Goal: Task Accomplishment & Management: Use online tool/utility

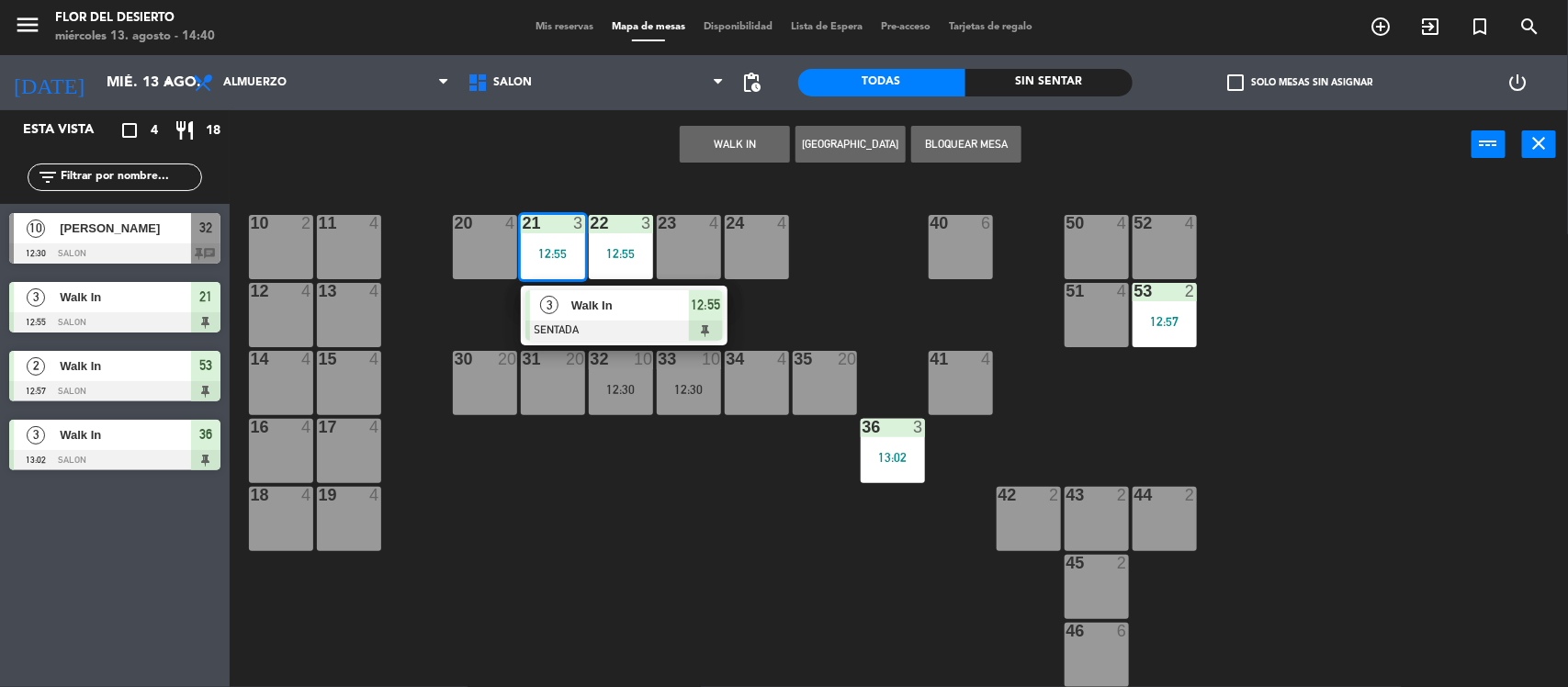
click at [589, 283] on div "10 2 11 4 20 4 21 3 12:55 3 Walk In SENTADA 12:55 22 3 12:55 23 4 24 4 40 6 50 …" at bounding box center [907, 437] width 1323 height 508
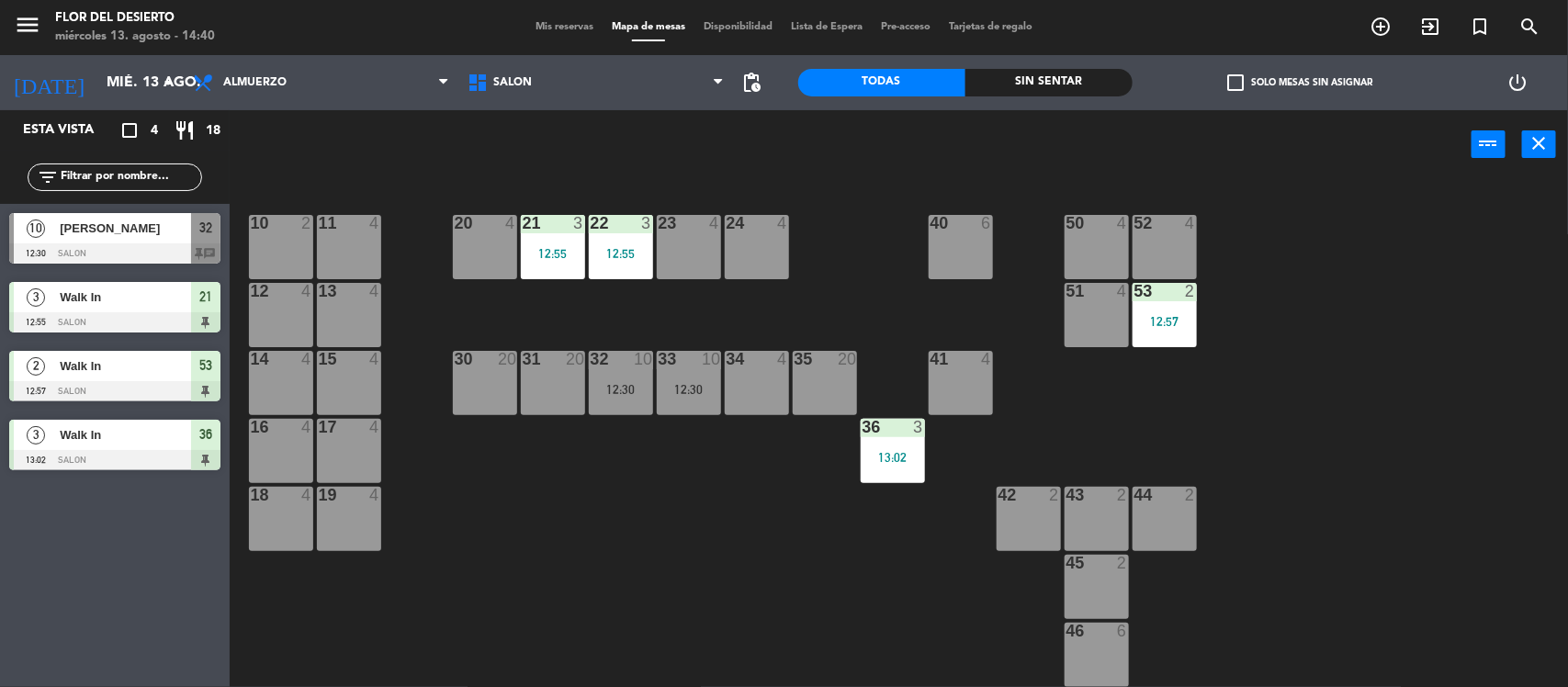
click at [591, 301] on div "10 2 11 4 20 4 21 3 12:55 22 3 12:55 23 4 24 4 40 6 50 4 52 4 12 4 13 4 51 4 53…" at bounding box center [907, 437] width 1323 height 508
click at [608, 268] on div "22 3 12:55" at bounding box center [621, 247] width 64 height 64
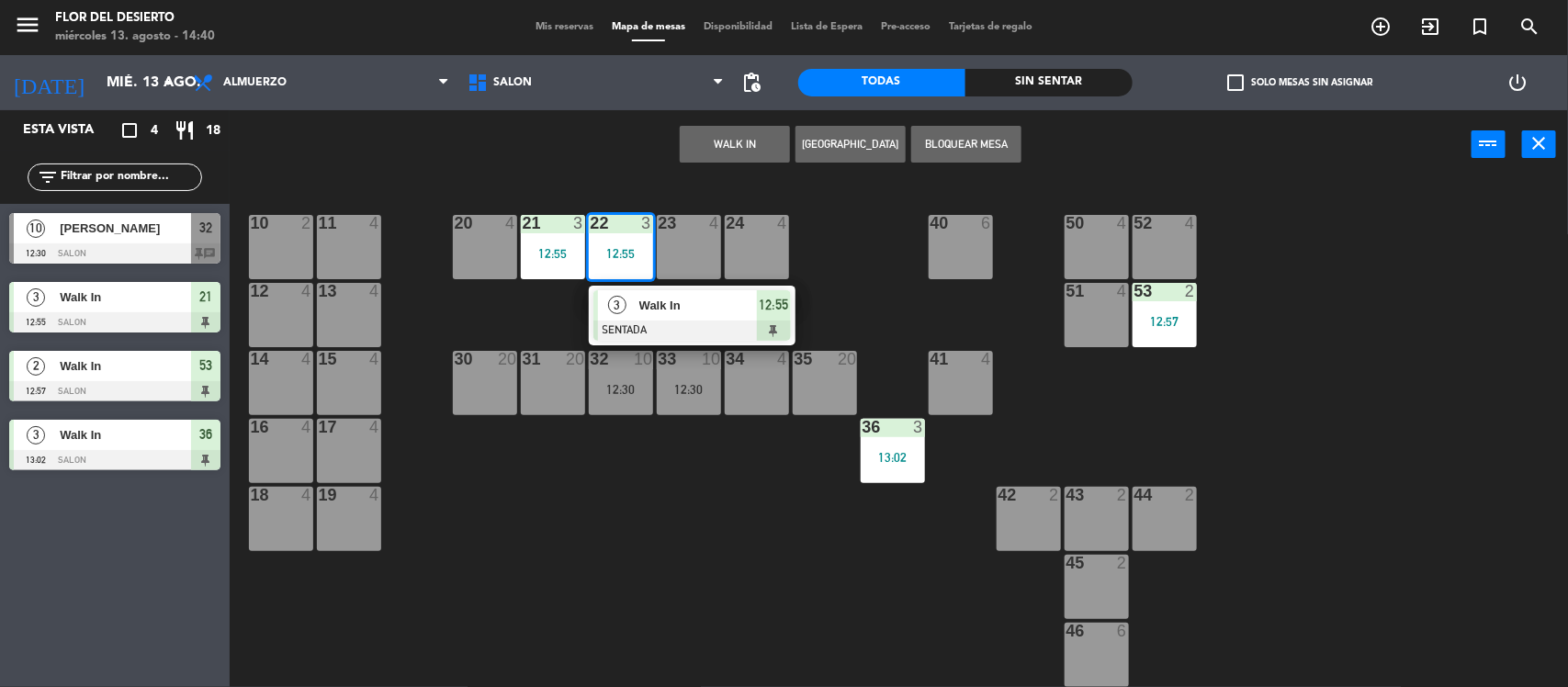
drag, startPoint x: 620, startPoint y: 312, endPoint x: 946, endPoint y: 233, distance: 335.4
click at [624, 312] on div "3 Walk In SENTADA 12:55" at bounding box center [692, 316] width 235 height 60
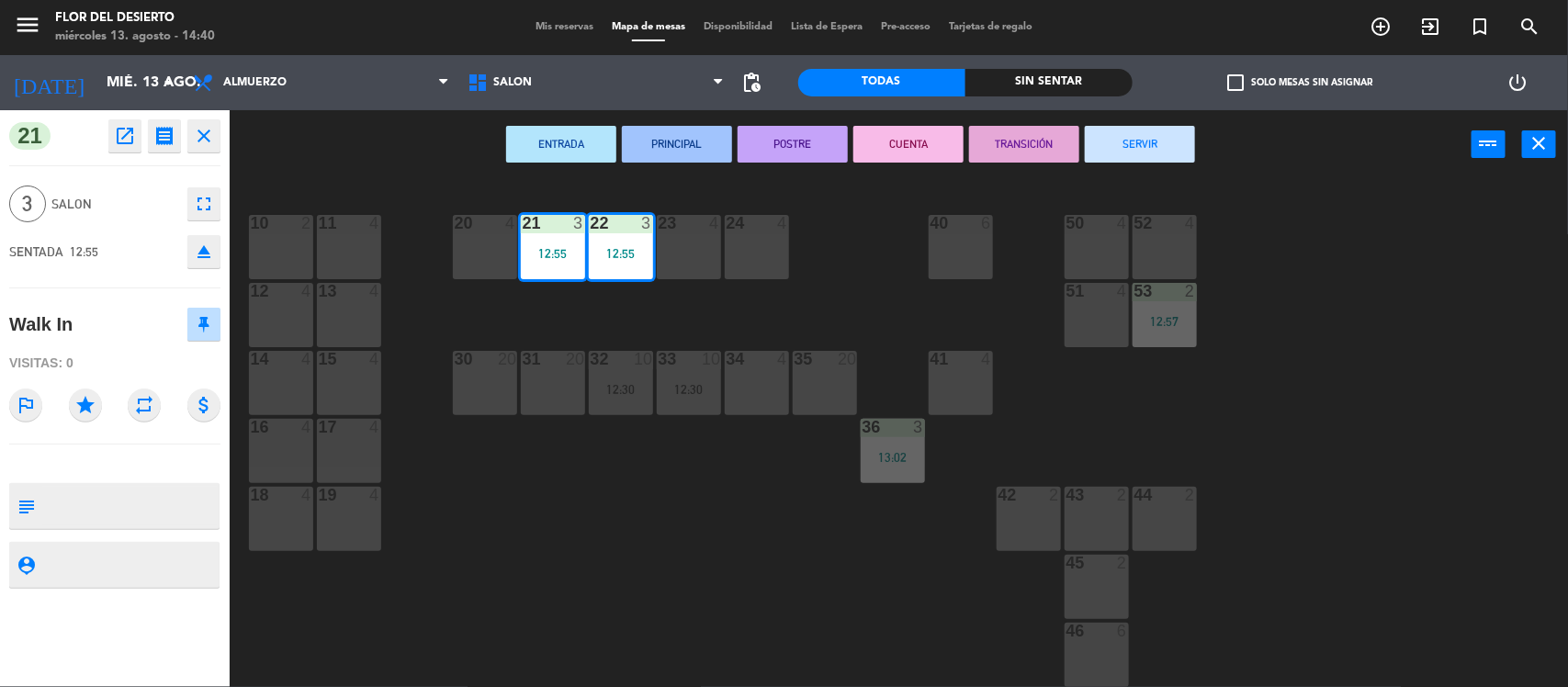
click at [1104, 143] on button "SERVIR" at bounding box center [1140, 145] width 111 height 37
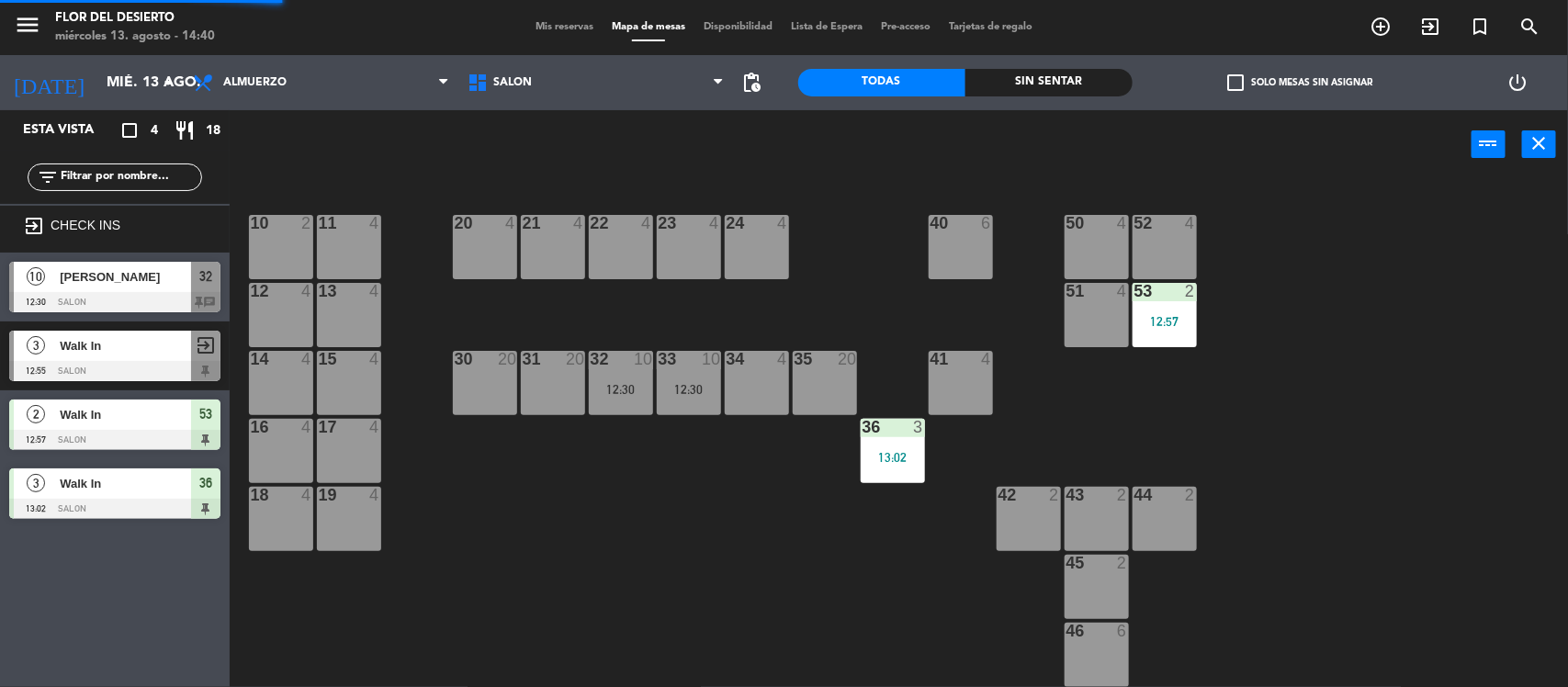
click at [473, 254] on div "20 4" at bounding box center [485, 247] width 64 height 64
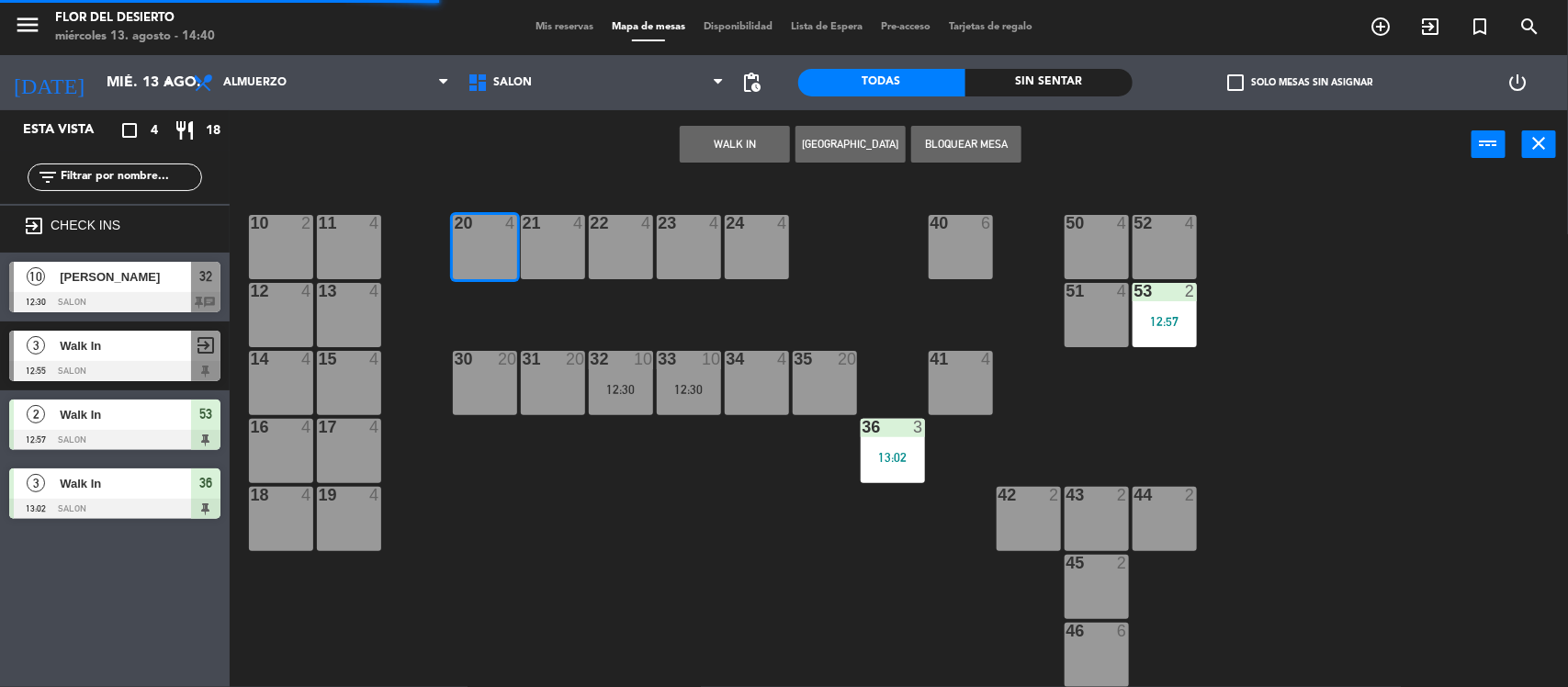
click at [713, 138] on button "WALK IN" at bounding box center [735, 145] width 111 height 37
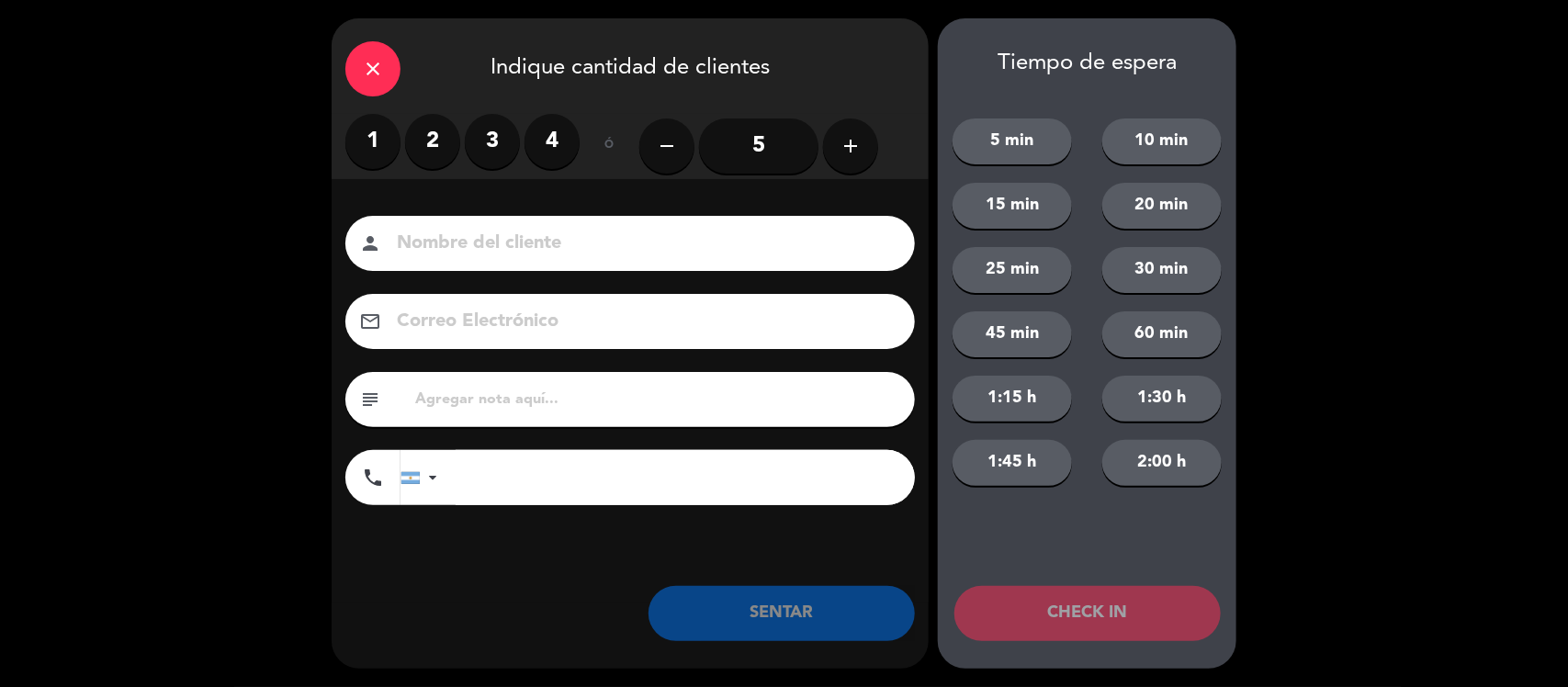
click at [433, 149] on label "2" at bounding box center [432, 141] width 55 height 55
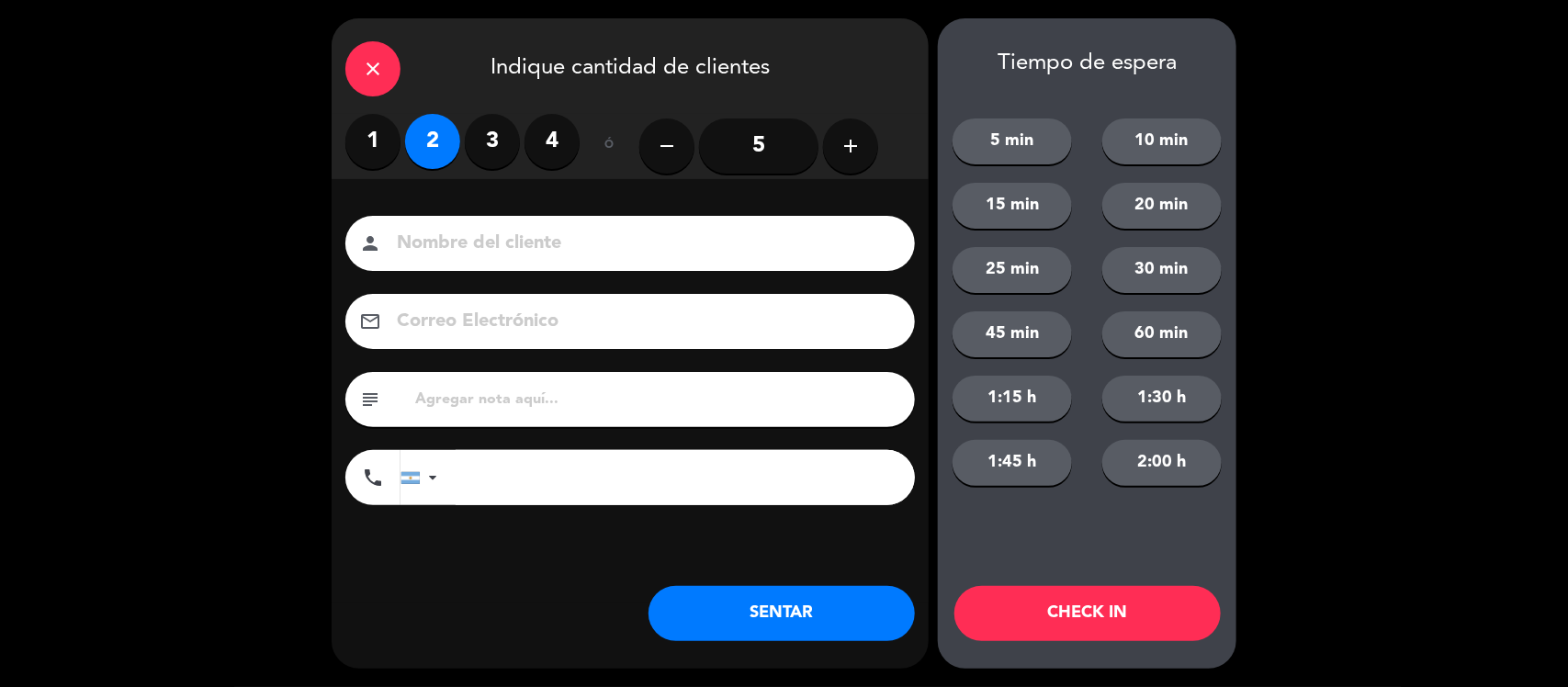
click at [718, 588] on button "SENTAR" at bounding box center [782, 613] width 267 height 55
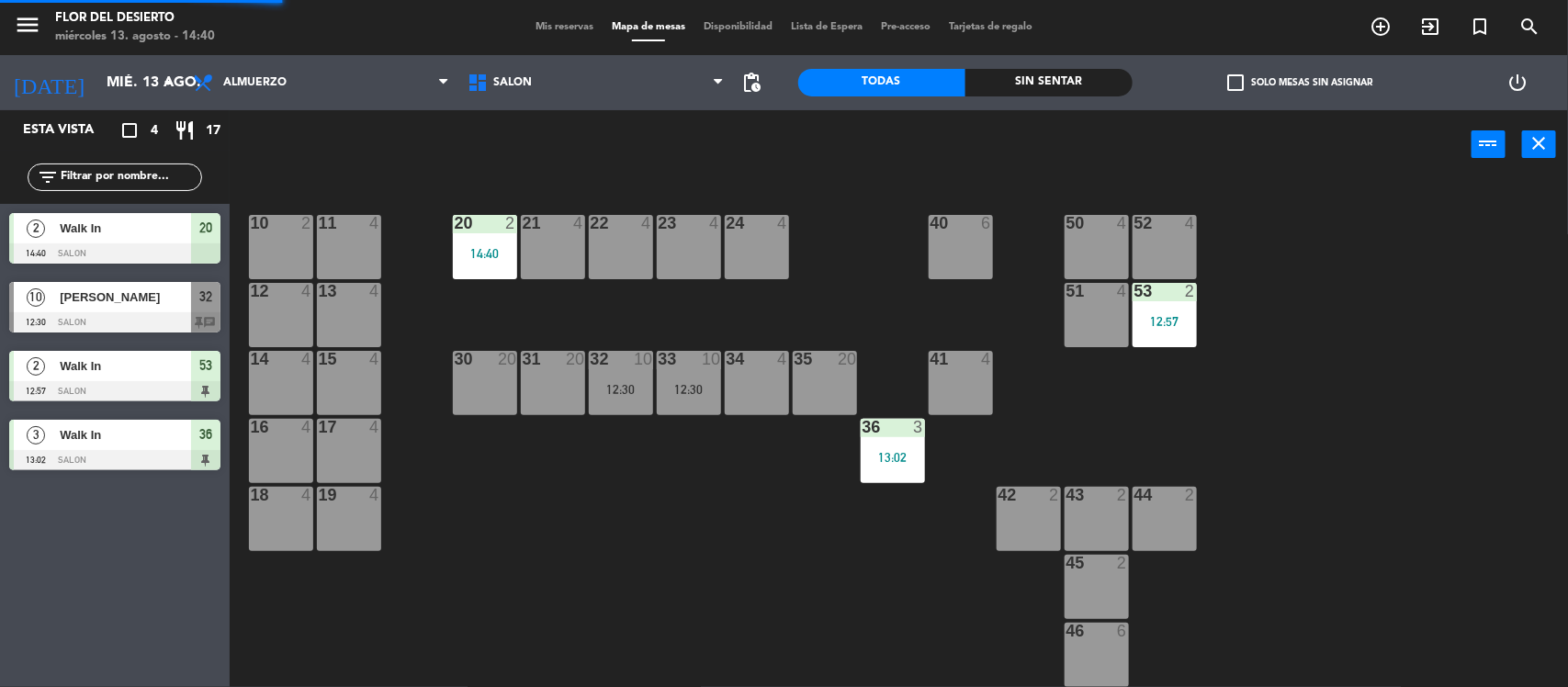
click at [661, 239] on div "23 4" at bounding box center [688, 247] width 64 height 64
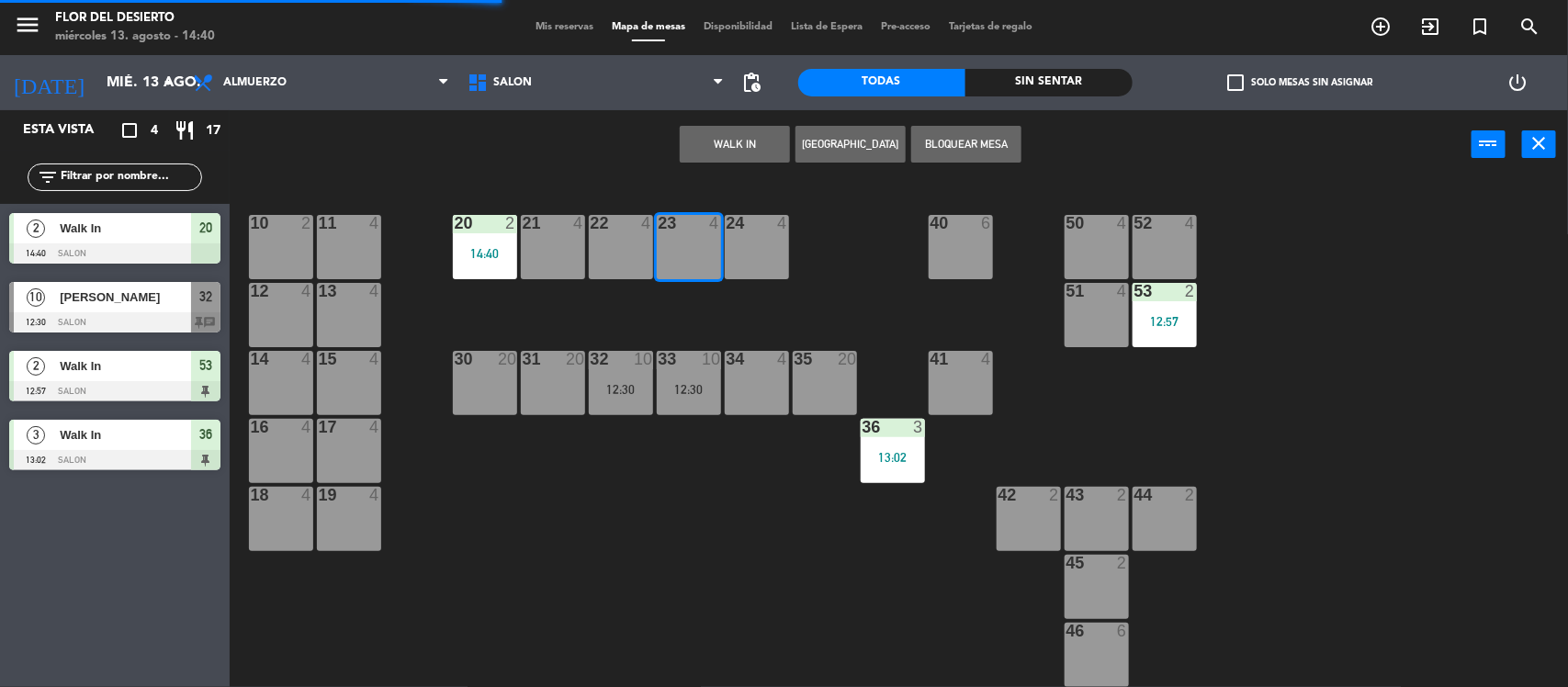
click at [757, 148] on button "WALK IN" at bounding box center [735, 145] width 111 height 37
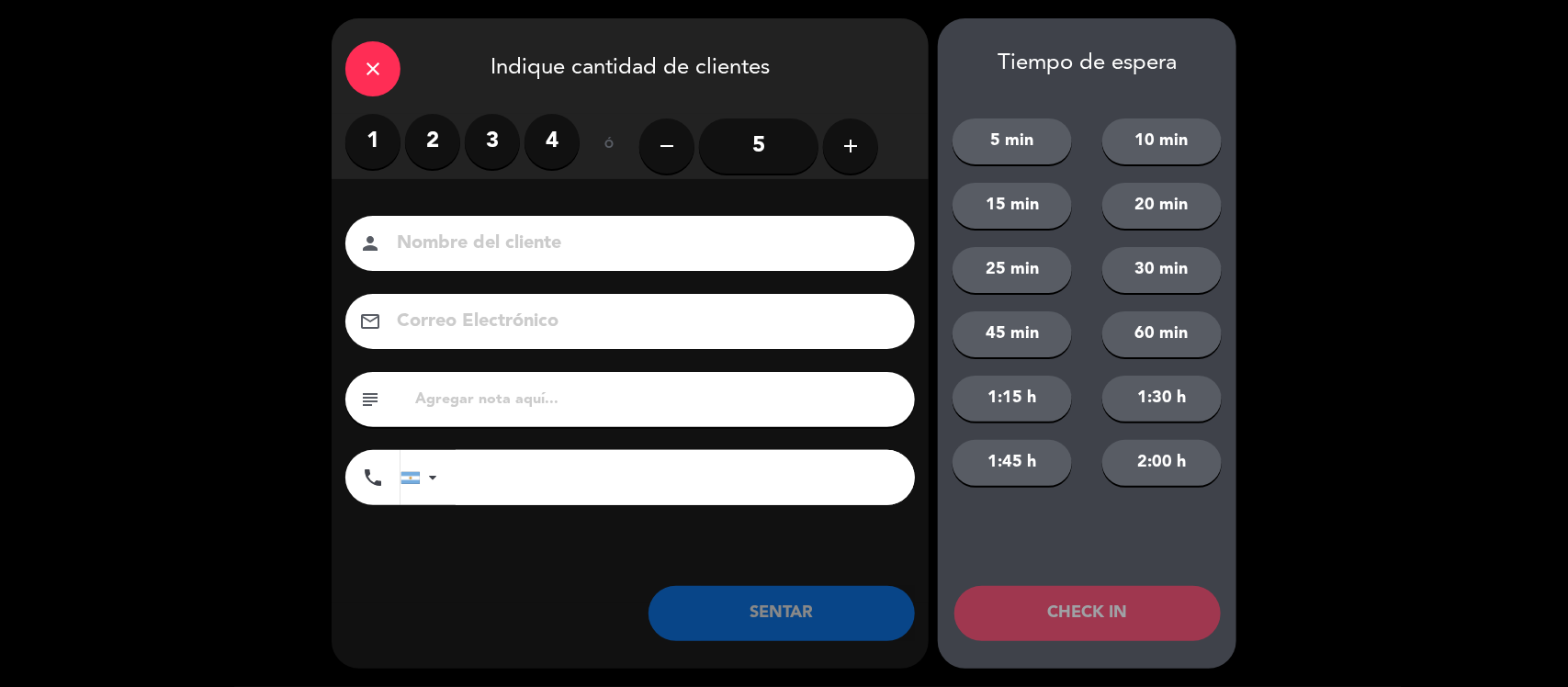
click at [378, 148] on label "1" at bounding box center [372, 141] width 55 height 55
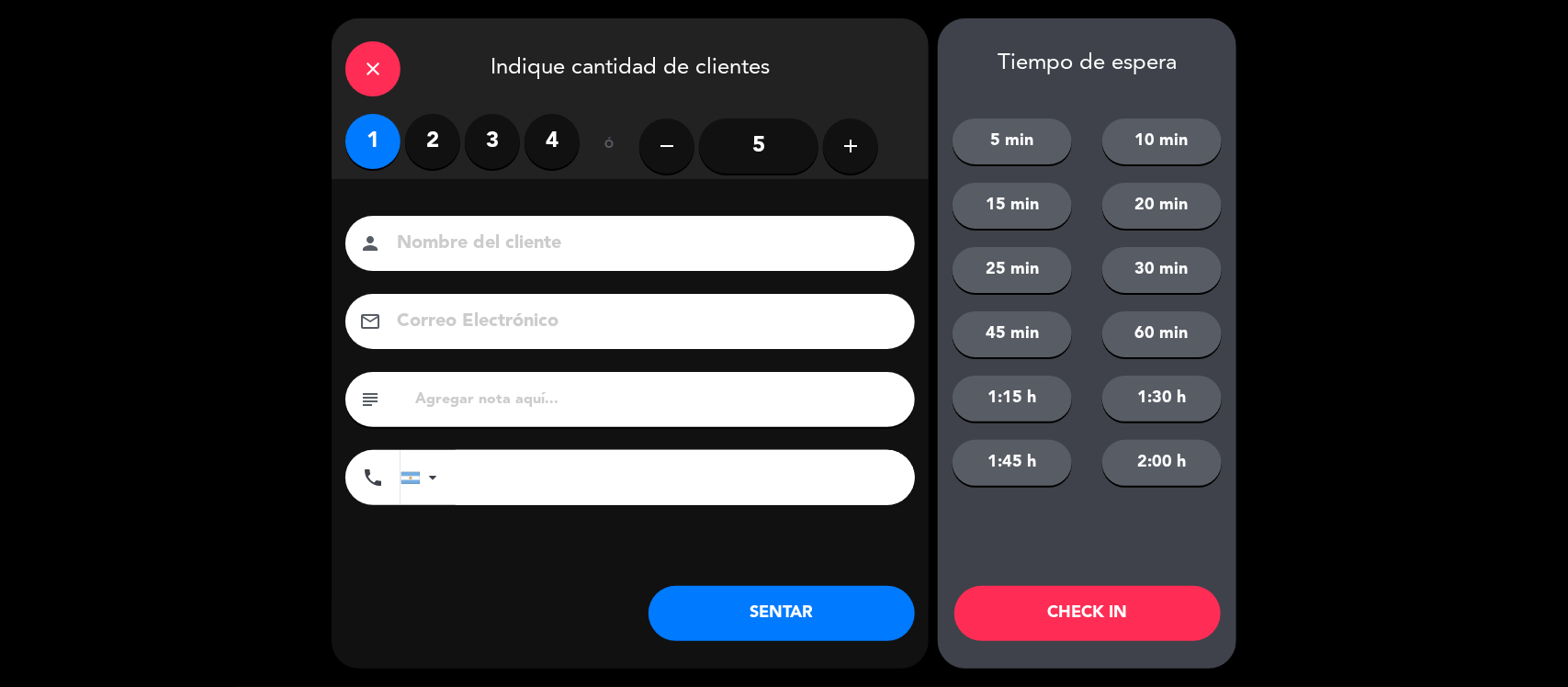
click at [784, 614] on button "SENTAR" at bounding box center [782, 613] width 267 height 55
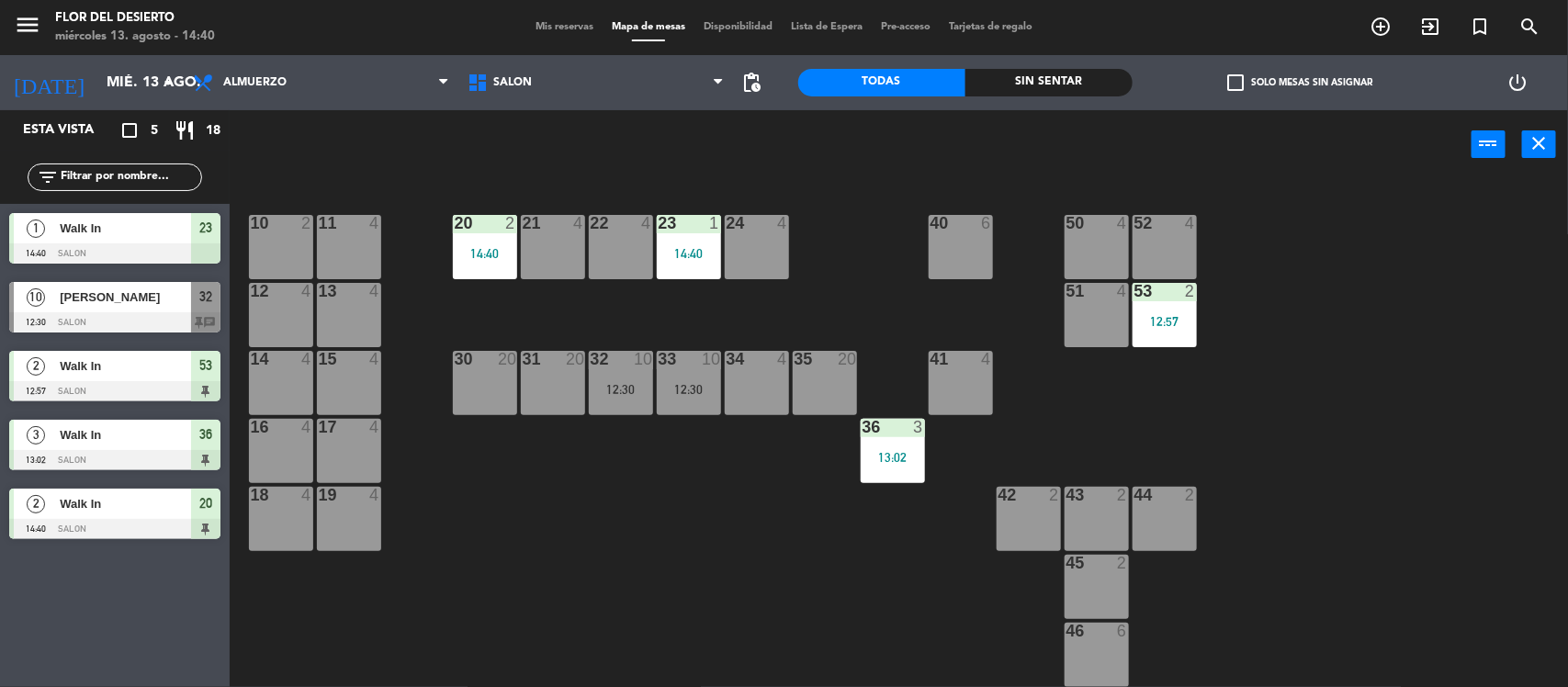
click at [892, 457] on div "13:02" at bounding box center [892, 457] width 64 height 13
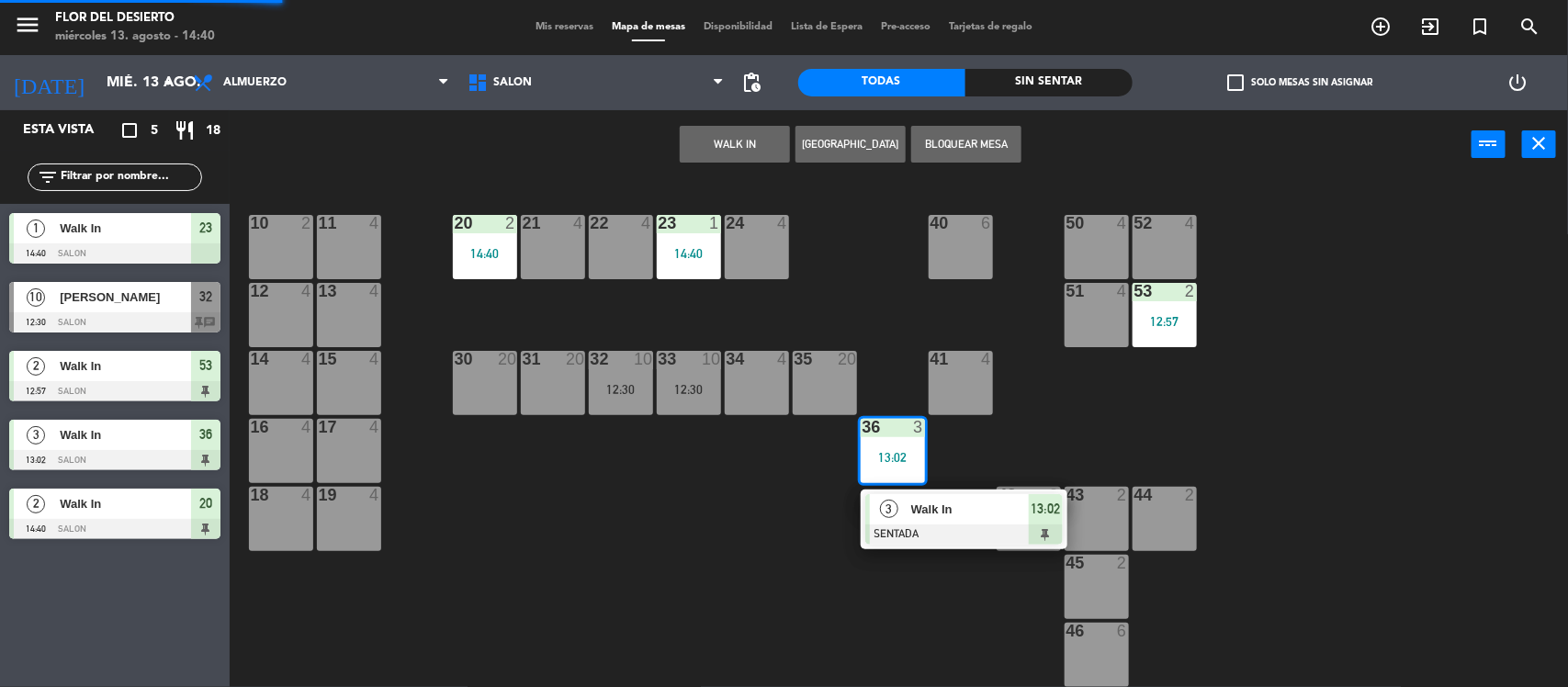
click at [934, 526] on div at bounding box center [964, 535] width 198 height 20
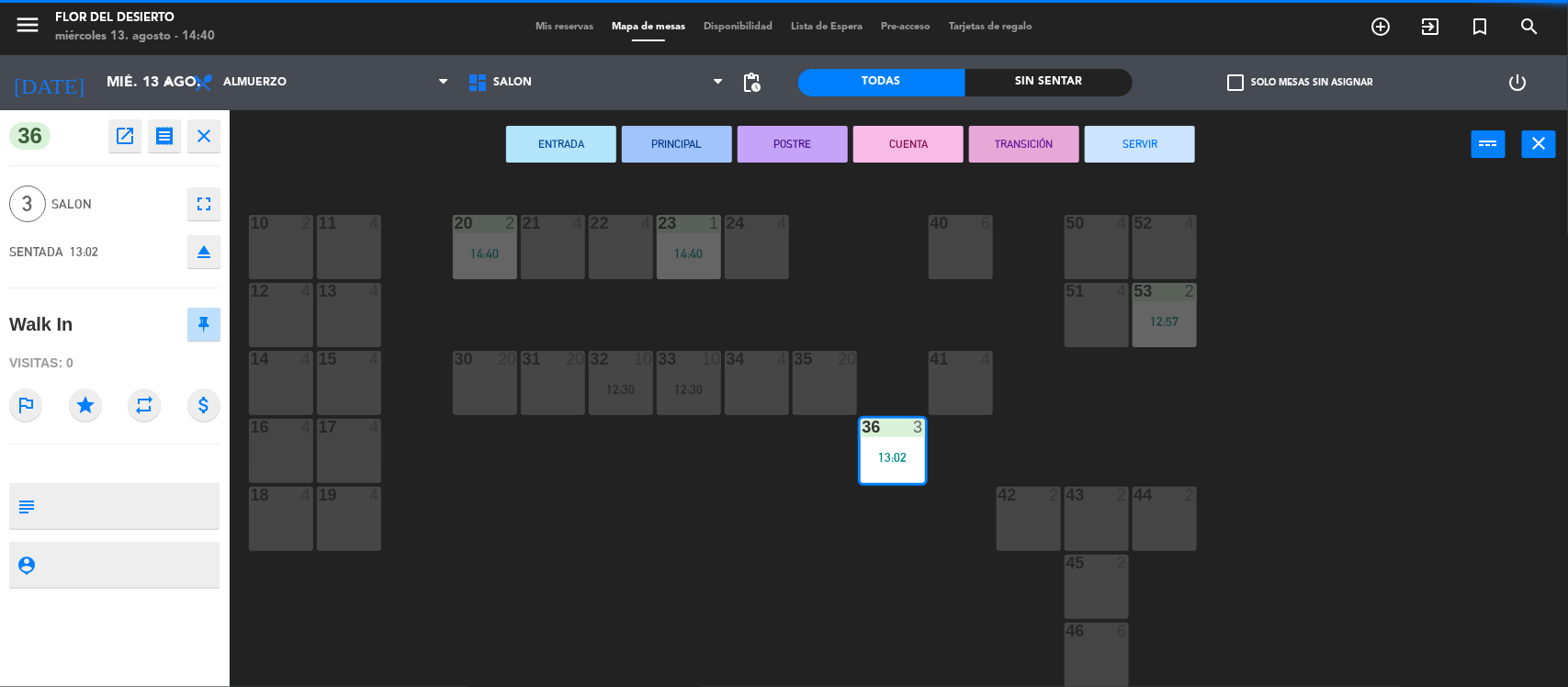
click at [1121, 147] on button "SERVIR" at bounding box center [1140, 145] width 111 height 37
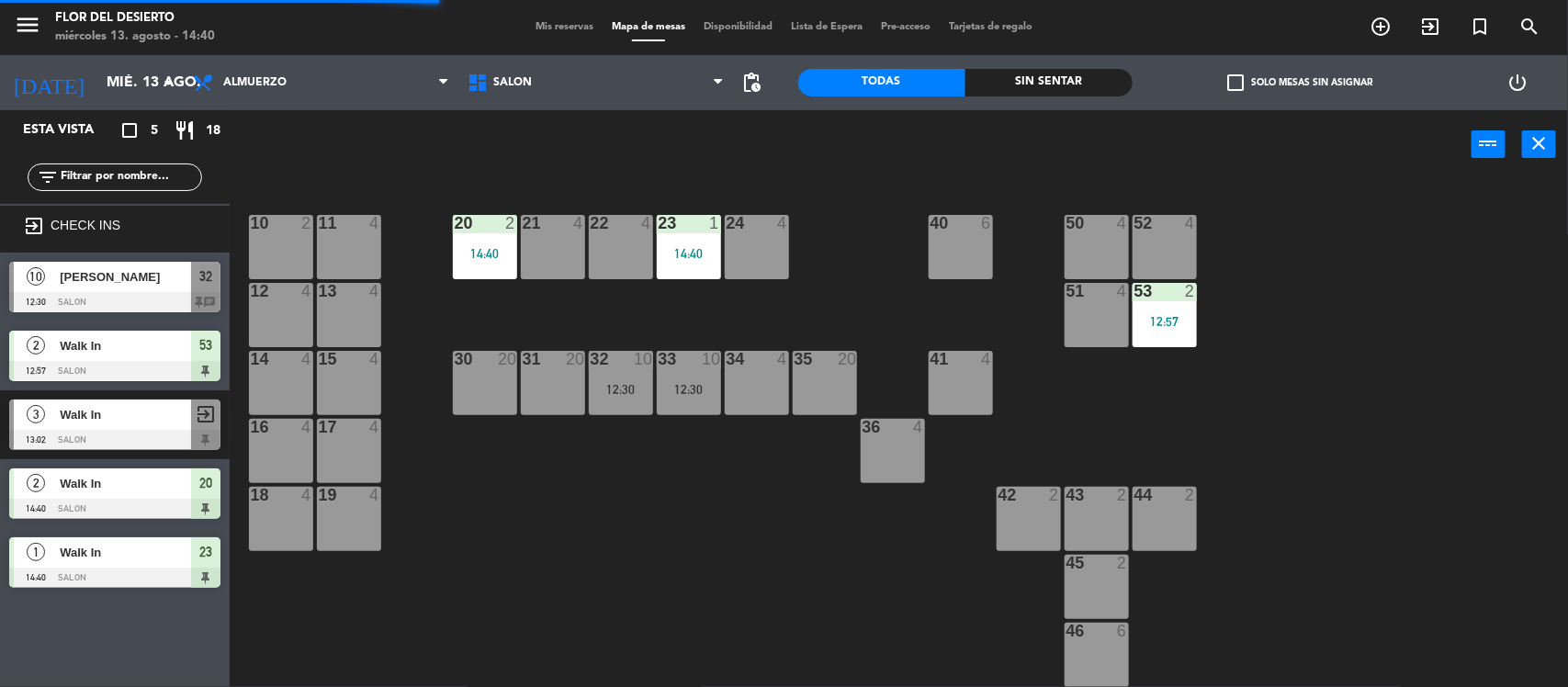
click at [1177, 296] on div at bounding box center [1164, 291] width 30 height 16
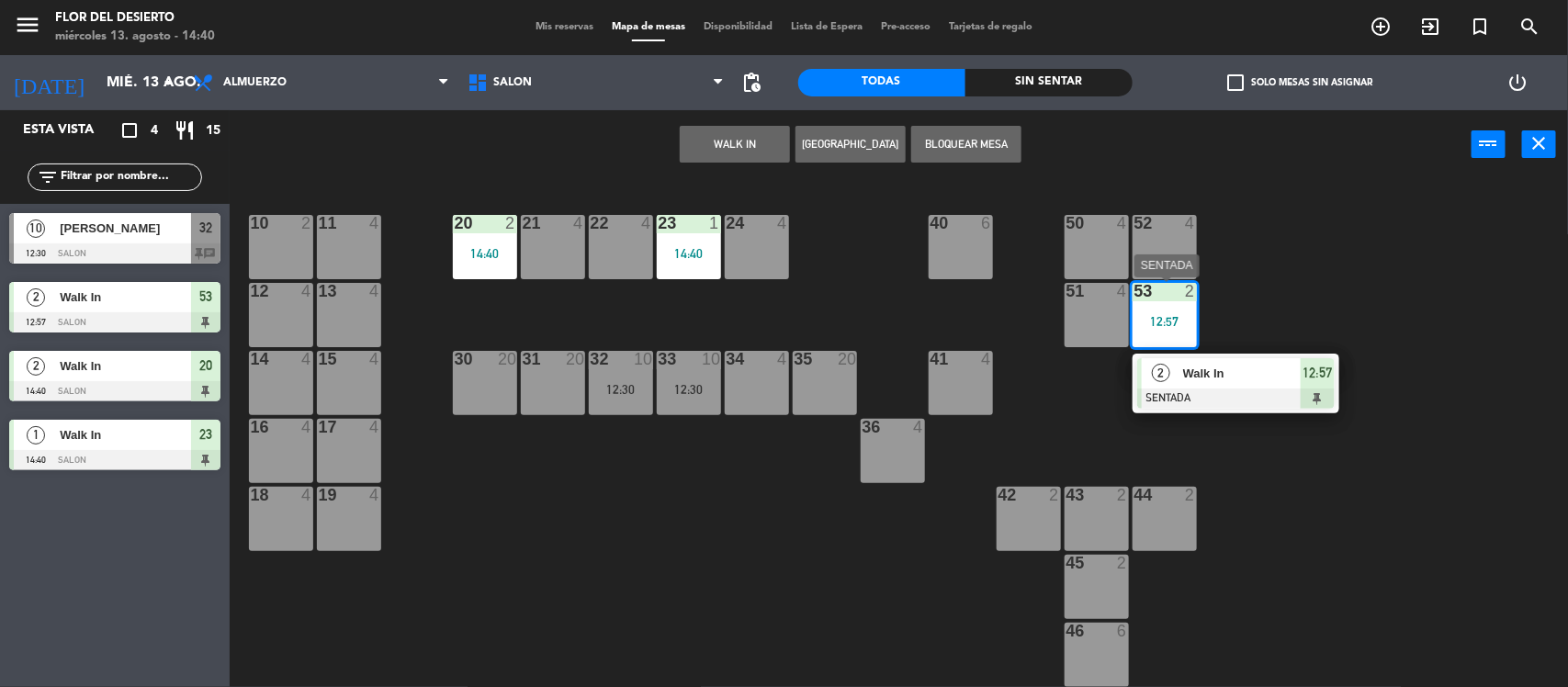
click at [1227, 374] on span "Walk In" at bounding box center [1241, 374] width 117 height 19
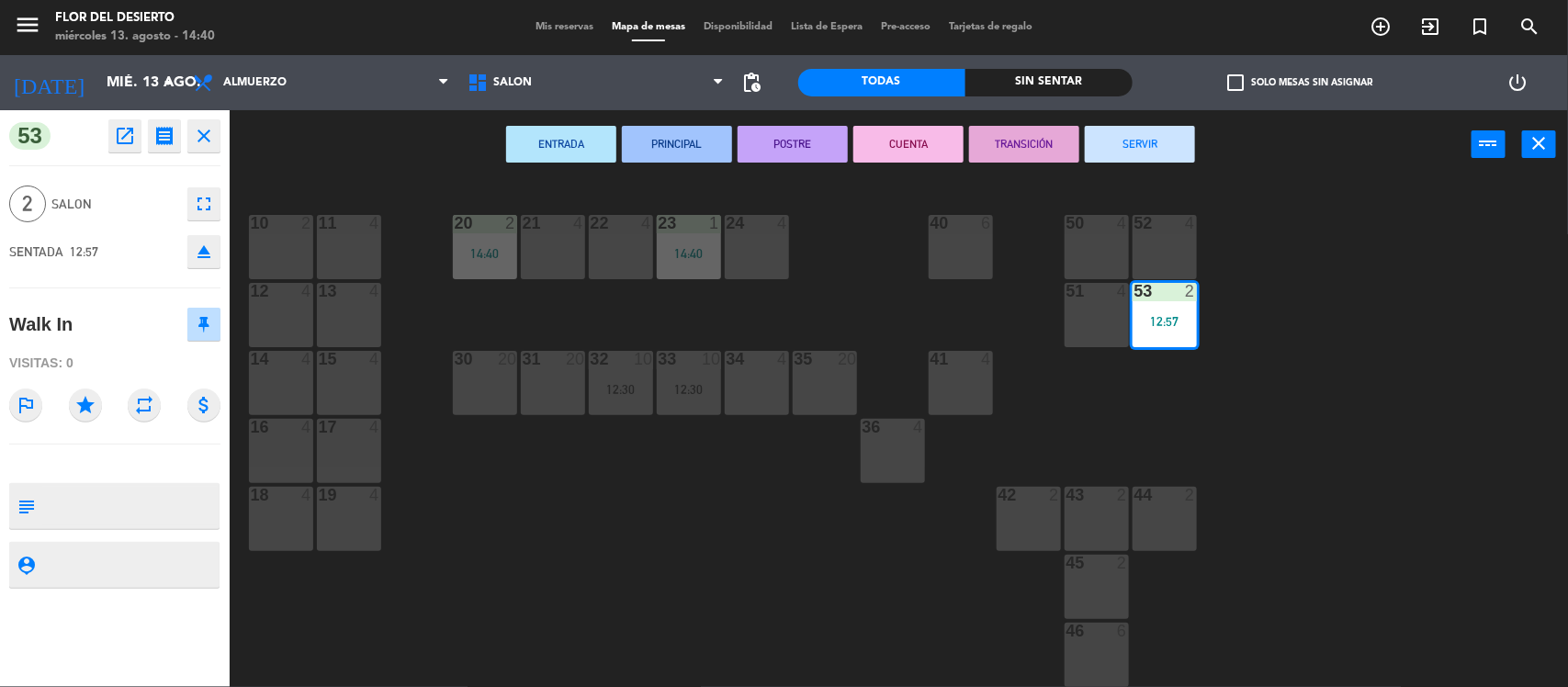
click at [1151, 157] on button "SERVIR" at bounding box center [1140, 145] width 111 height 37
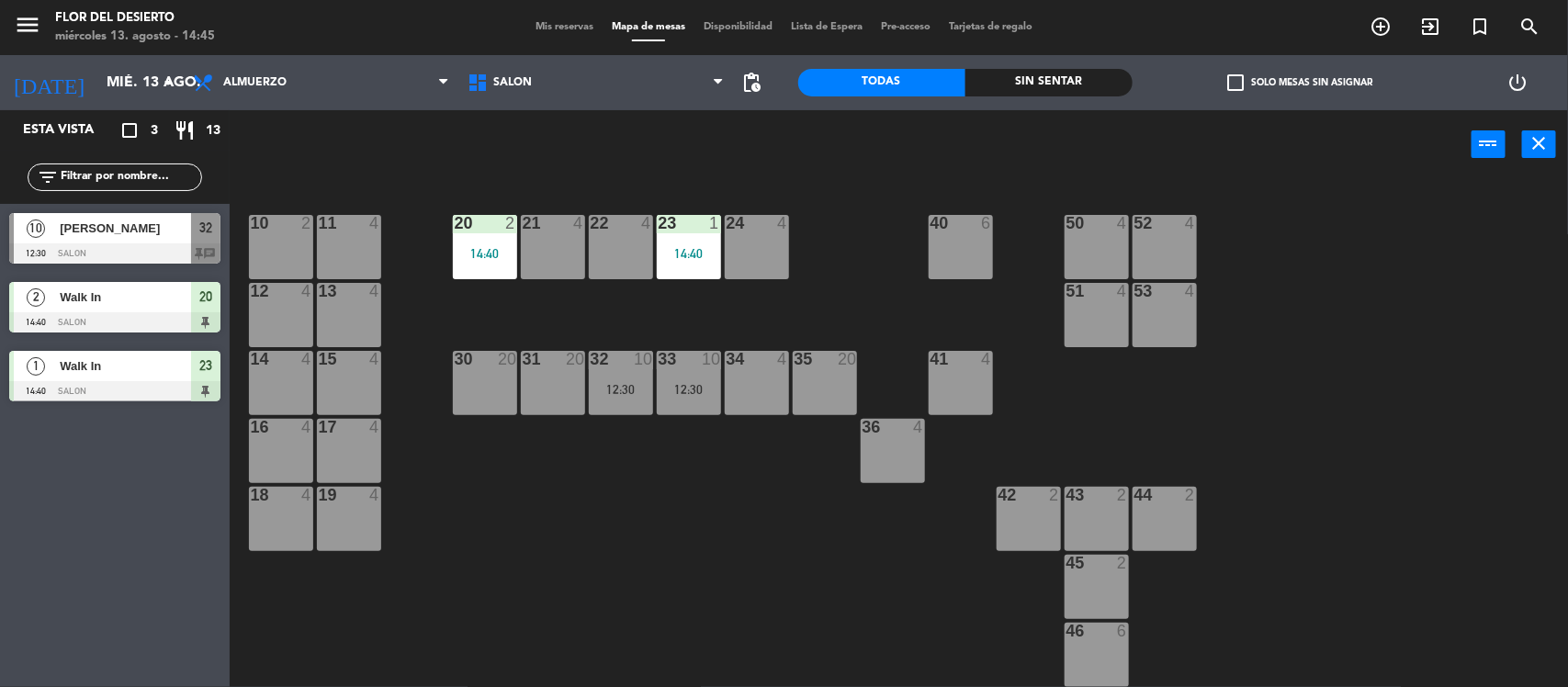
click at [1100, 308] on div "51 4" at bounding box center [1097, 315] width 64 height 64
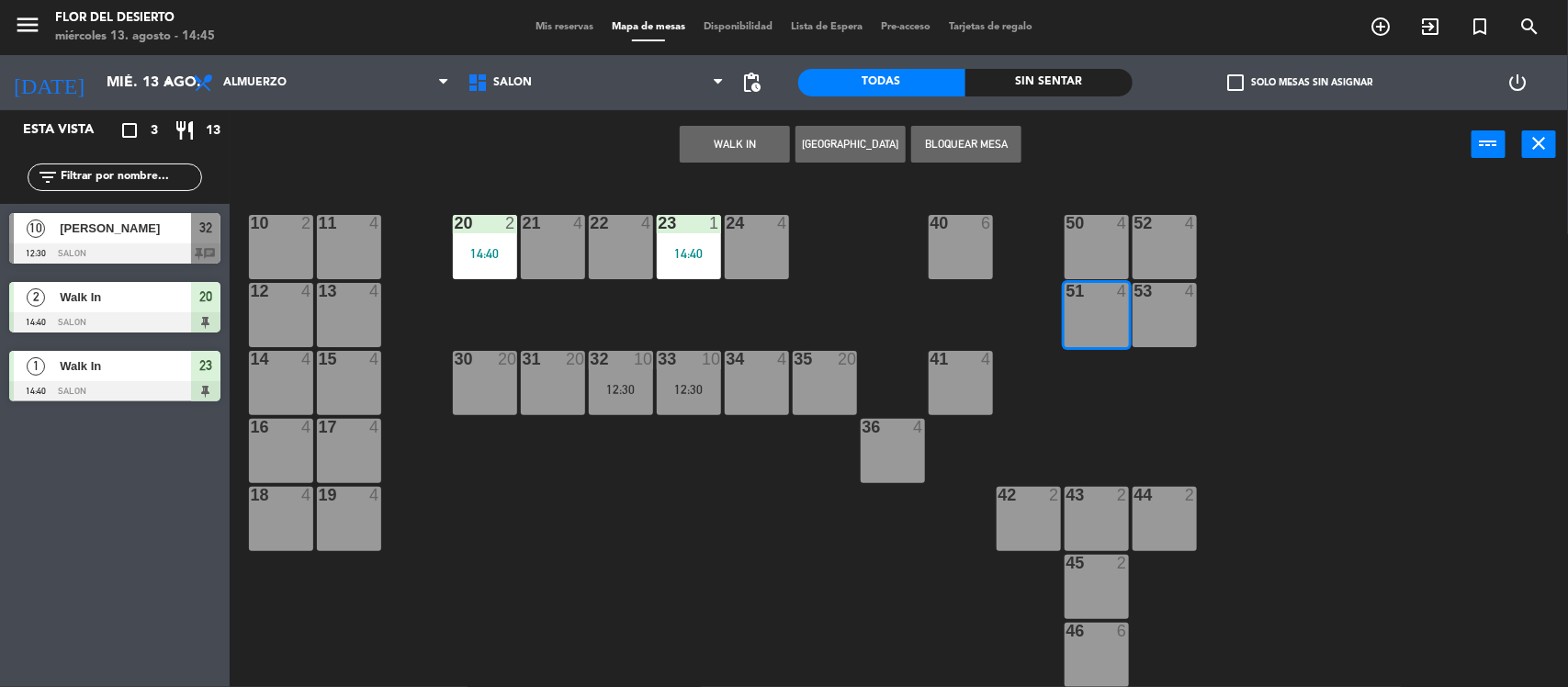
click at [735, 134] on button "WALK IN" at bounding box center [735, 145] width 111 height 37
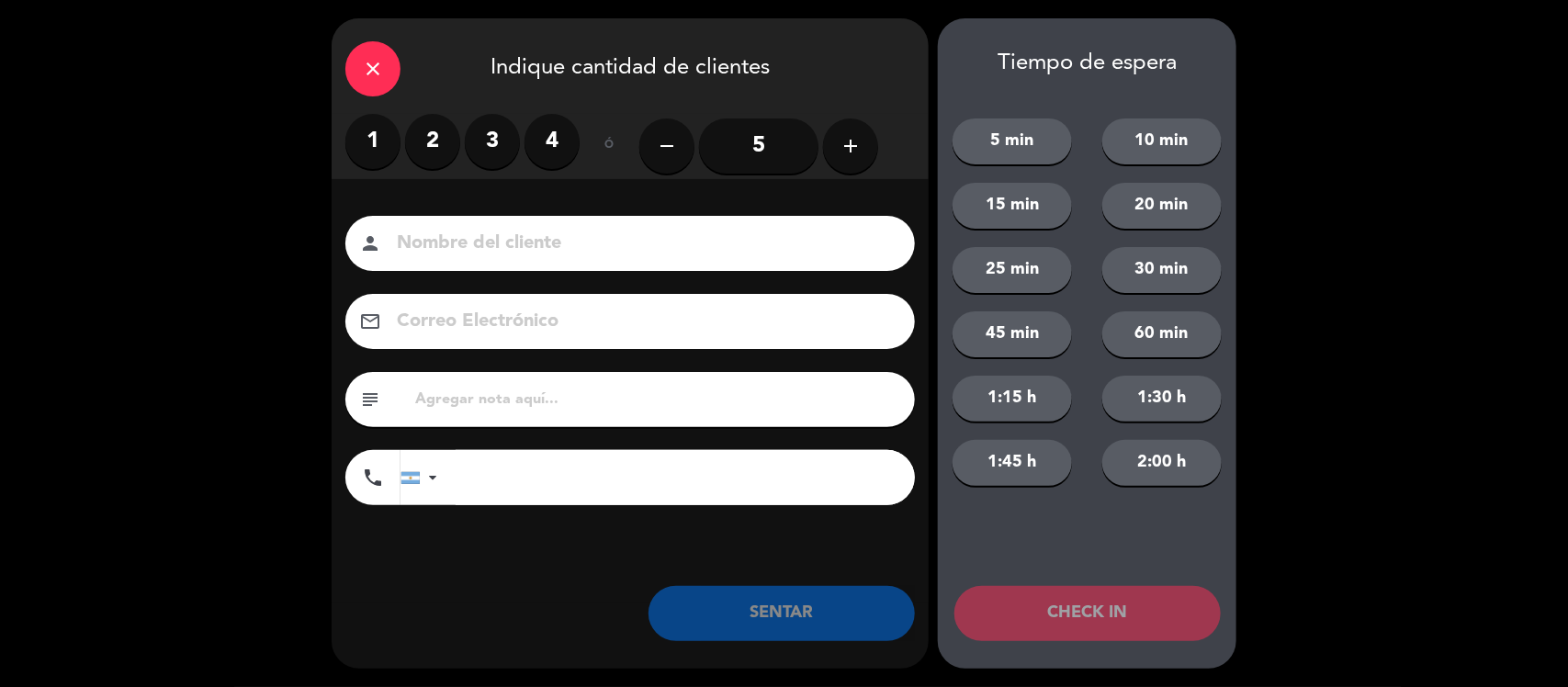
click at [437, 149] on label "2" at bounding box center [432, 141] width 55 height 55
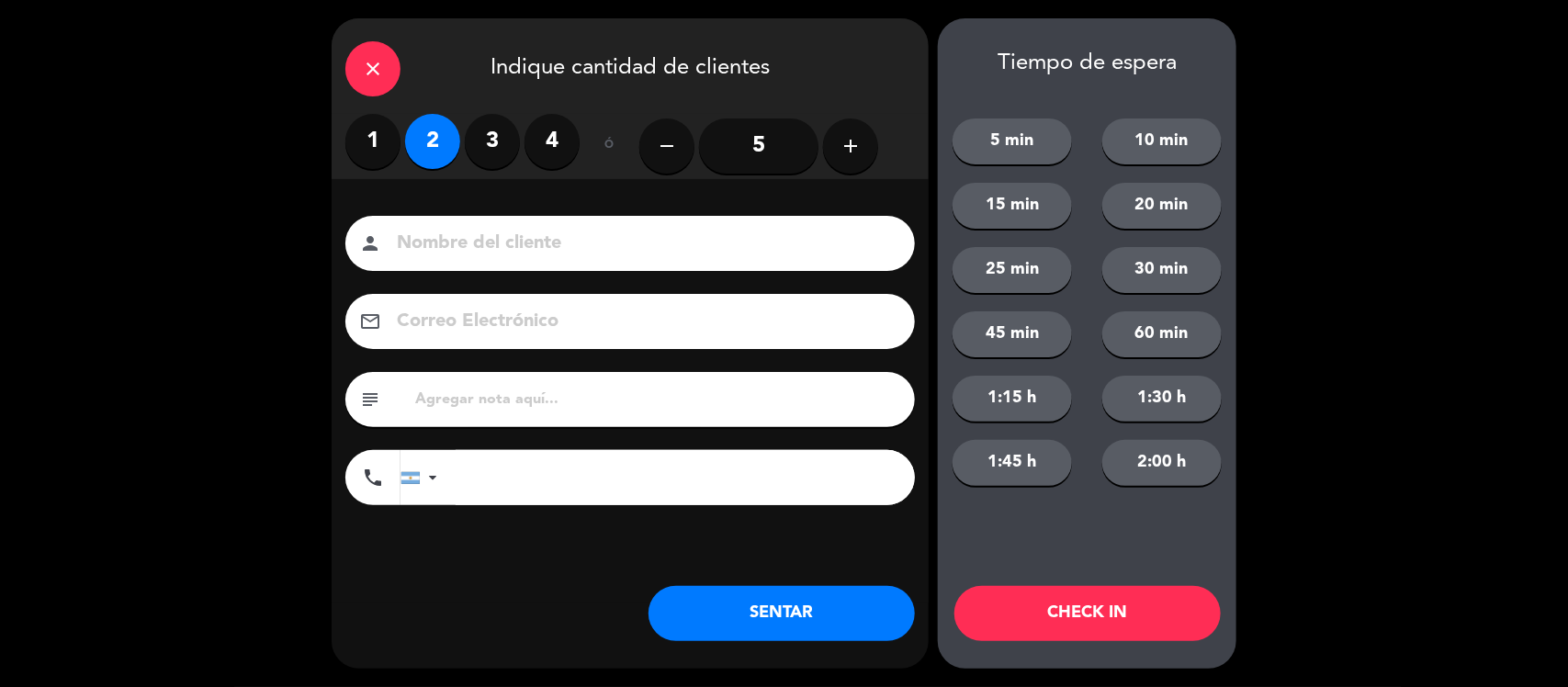
click at [740, 611] on button "SENTAR" at bounding box center [782, 613] width 267 height 55
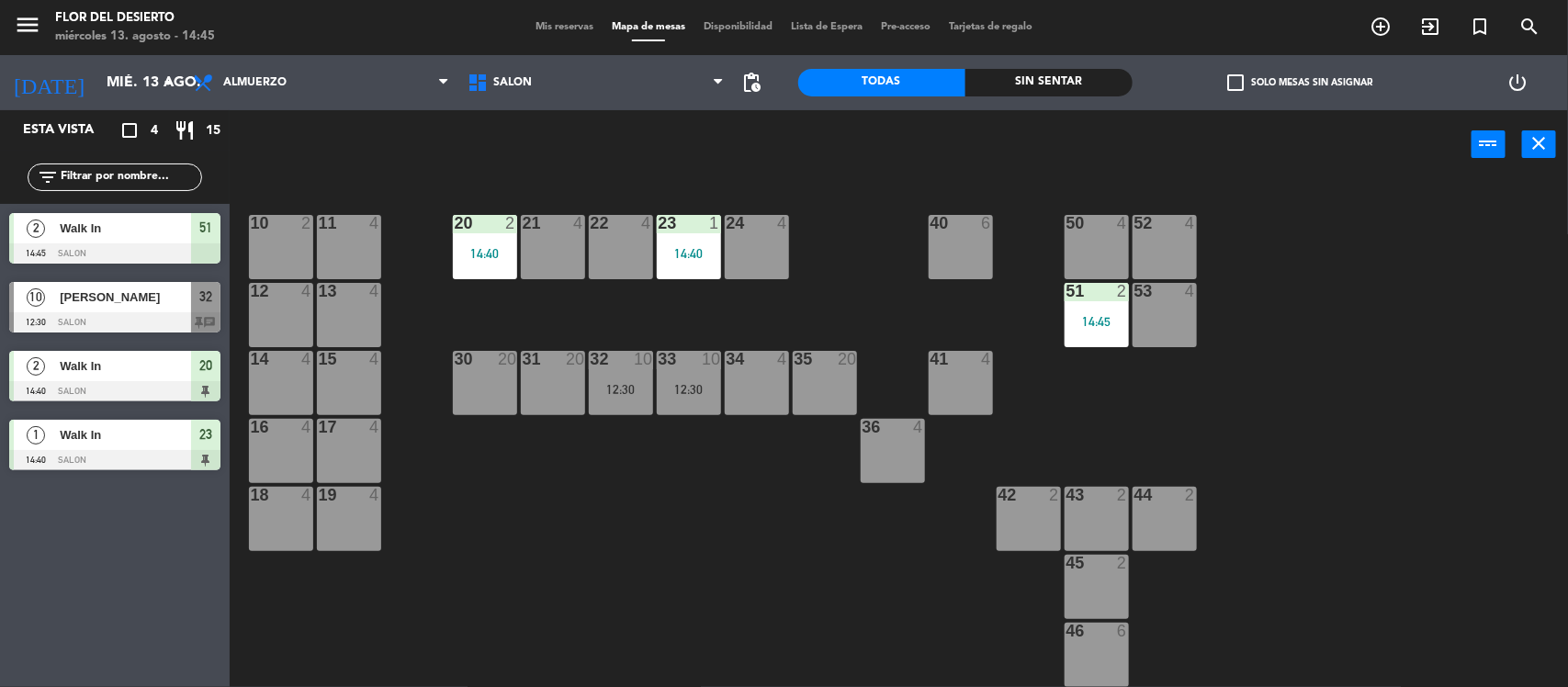
click at [645, 383] on div "12:30" at bounding box center [621, 389] width 64 height 13
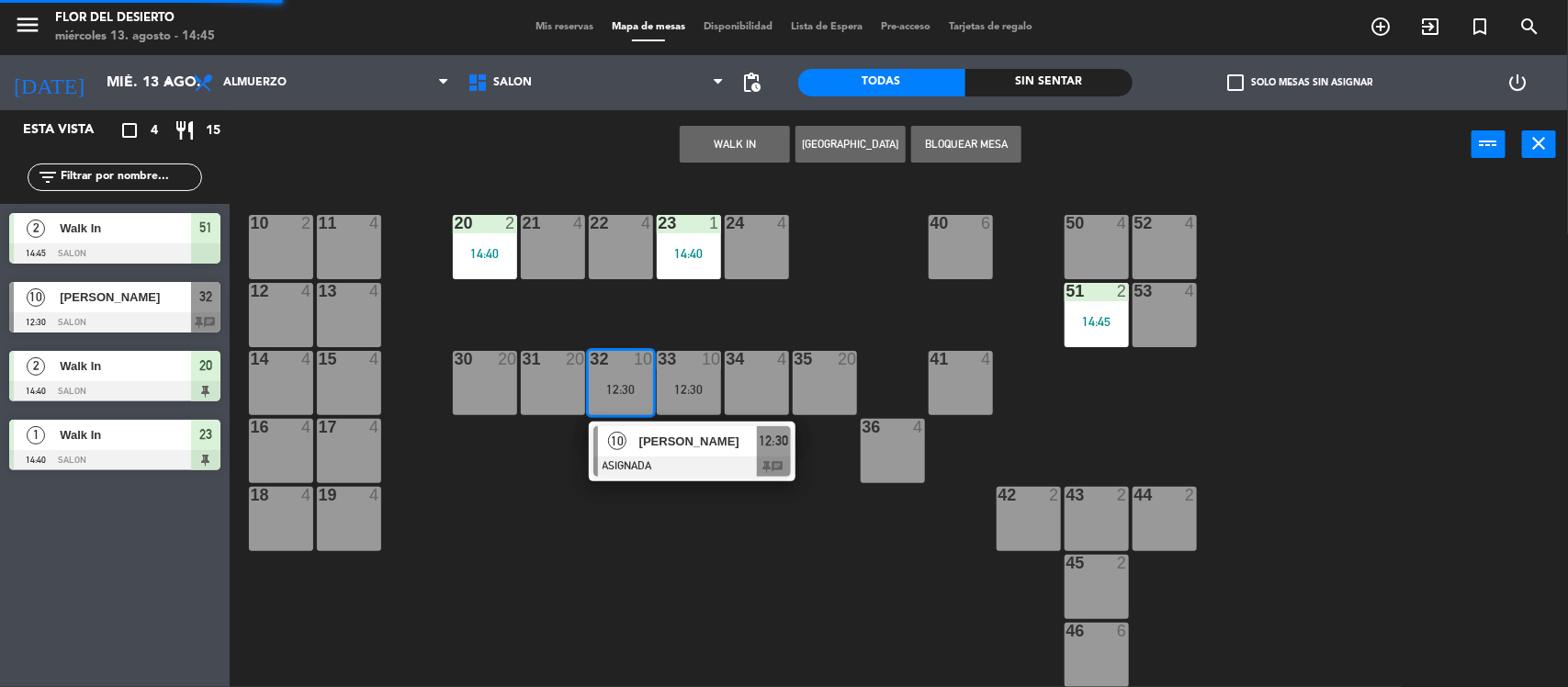
click at [700, 458] on div at bounding box center [692, 467] width 198 height 20
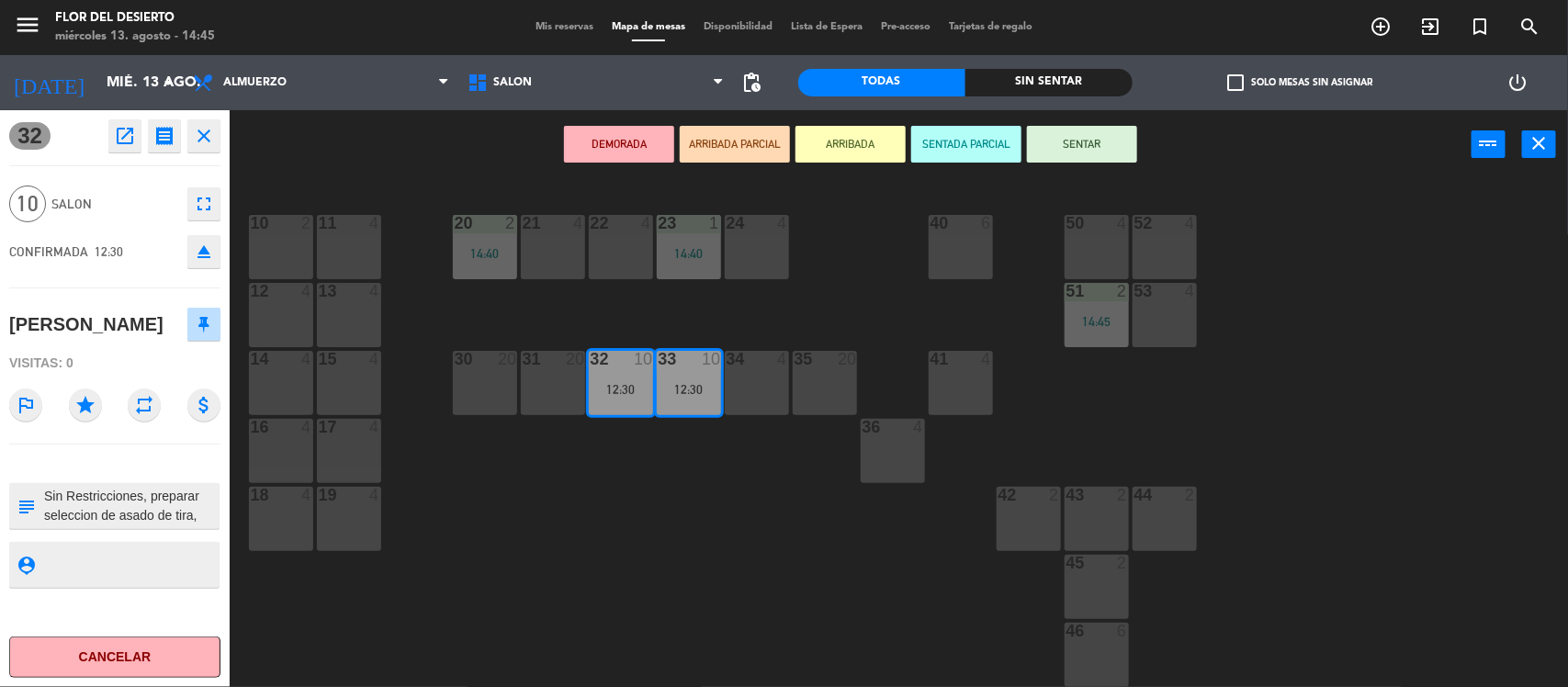
click at [1071, 152] on button "SENTAR" at bounding box center [1082, 145] width 111 height 37
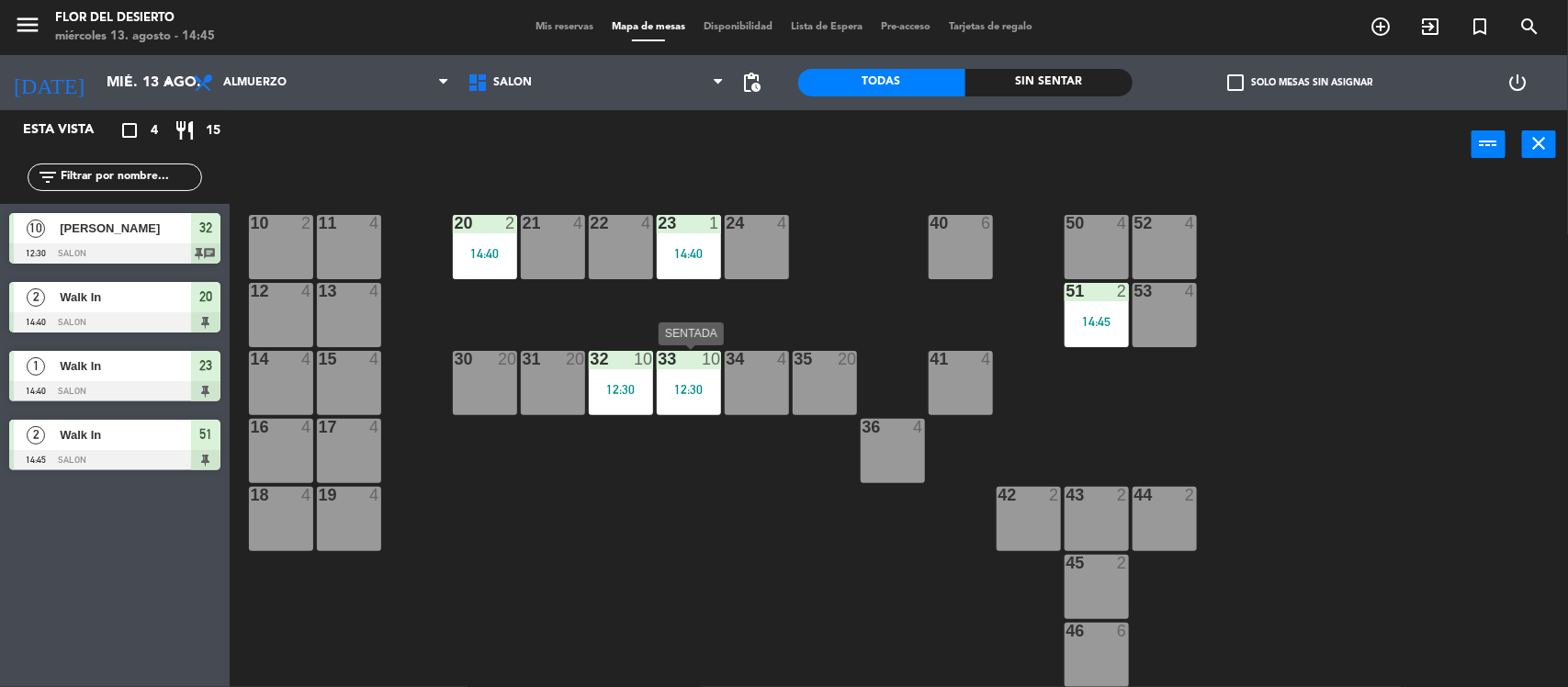
click at [680, 396] on div "12:30" at bounding box center [688, 389] width 64 height 13
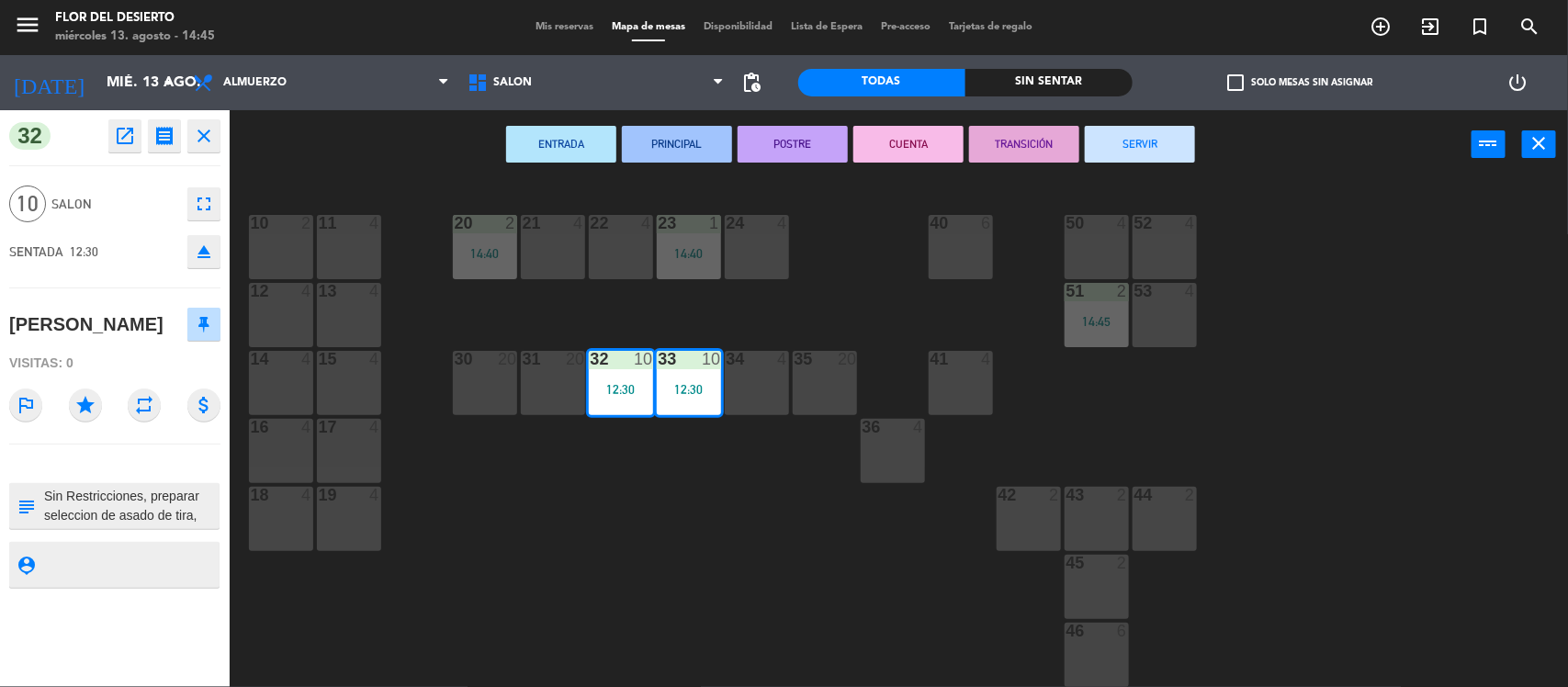
click at [130, 134] on icon "open_in_new" at bounding box center [124, 136] width 22 height 22
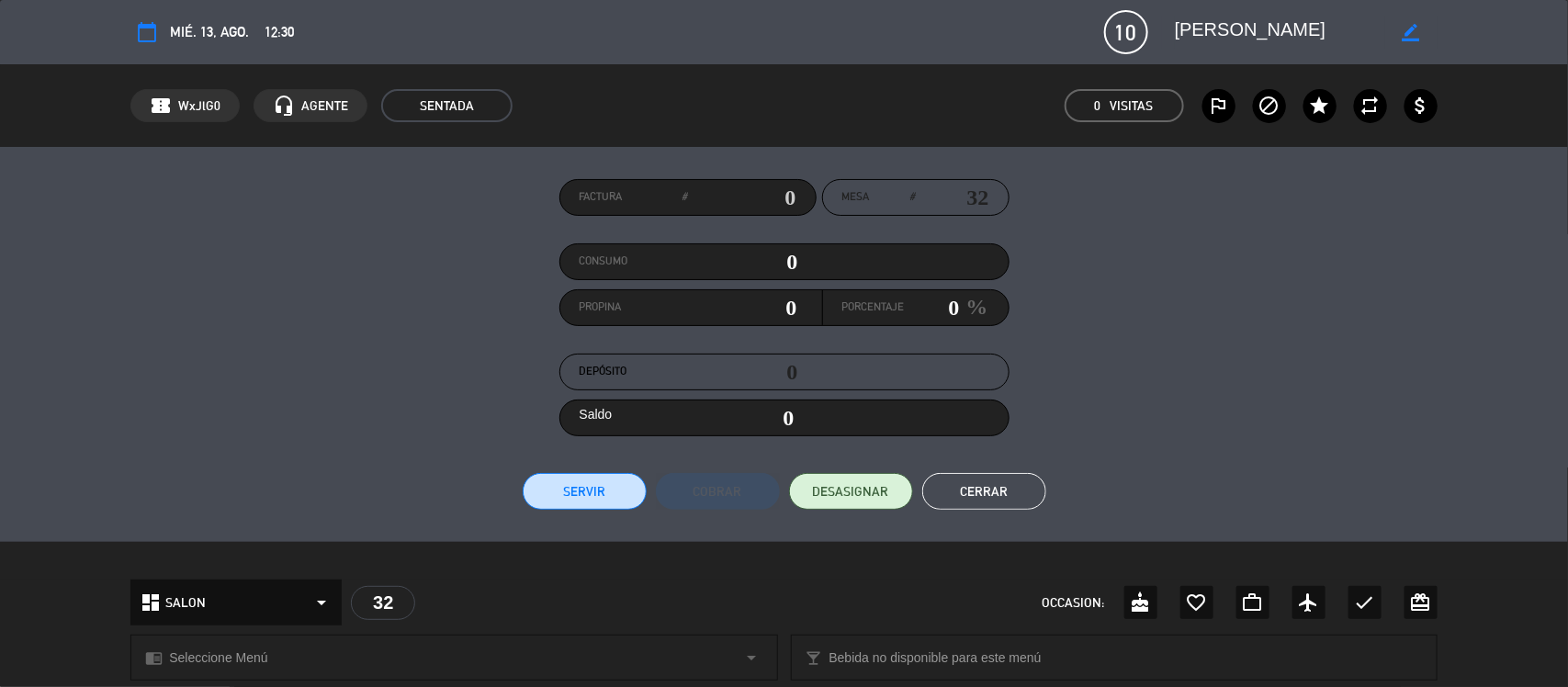
drag, startPoint x: 1301, startPoint y: 38, endPoint x: 1049, endPoint y: 71, distance: 254.2
click at [1049, 71] on div "calendar_today mié. 13, ago. 12:30 10 [PERSON_NAME] border_color phone mail_out…" at bounding box center [784, 344] width 1568 height 687
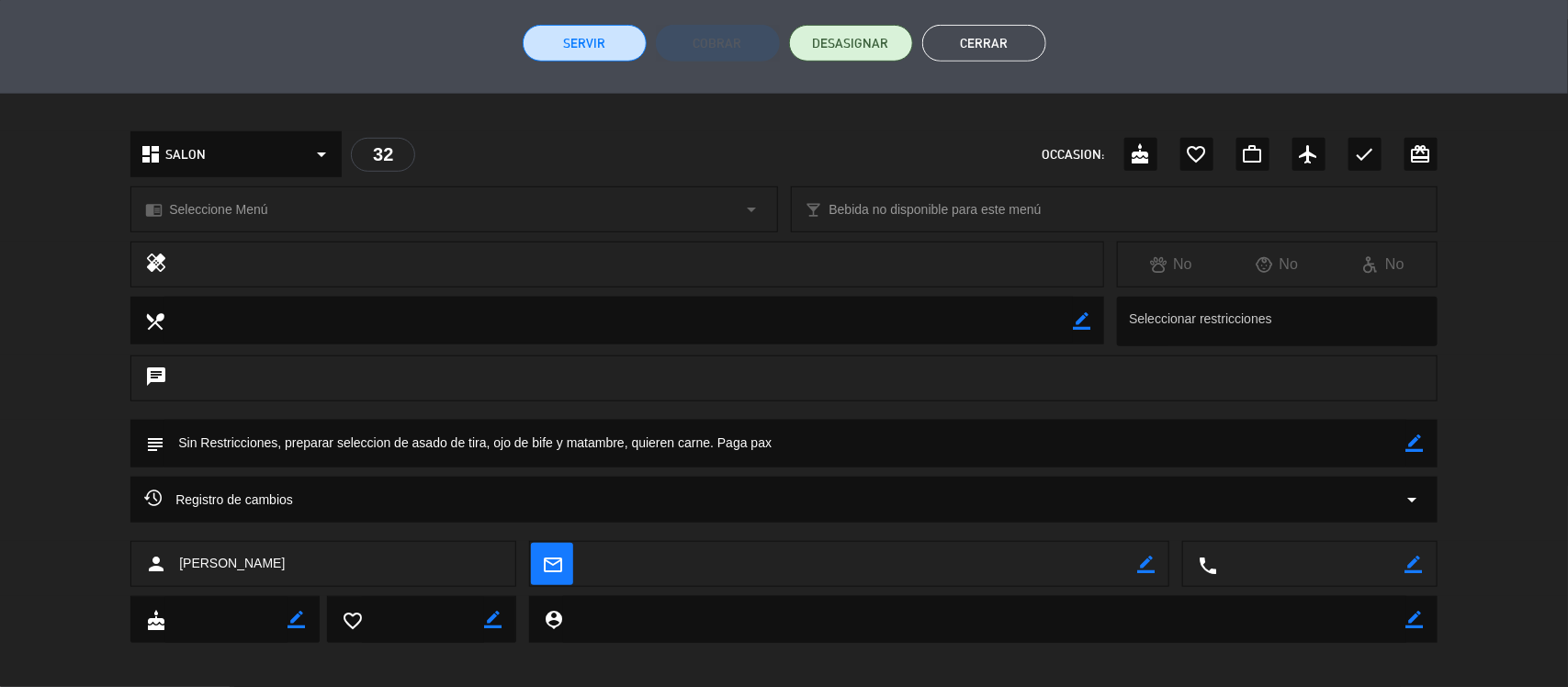
scroll to position [458, 0]
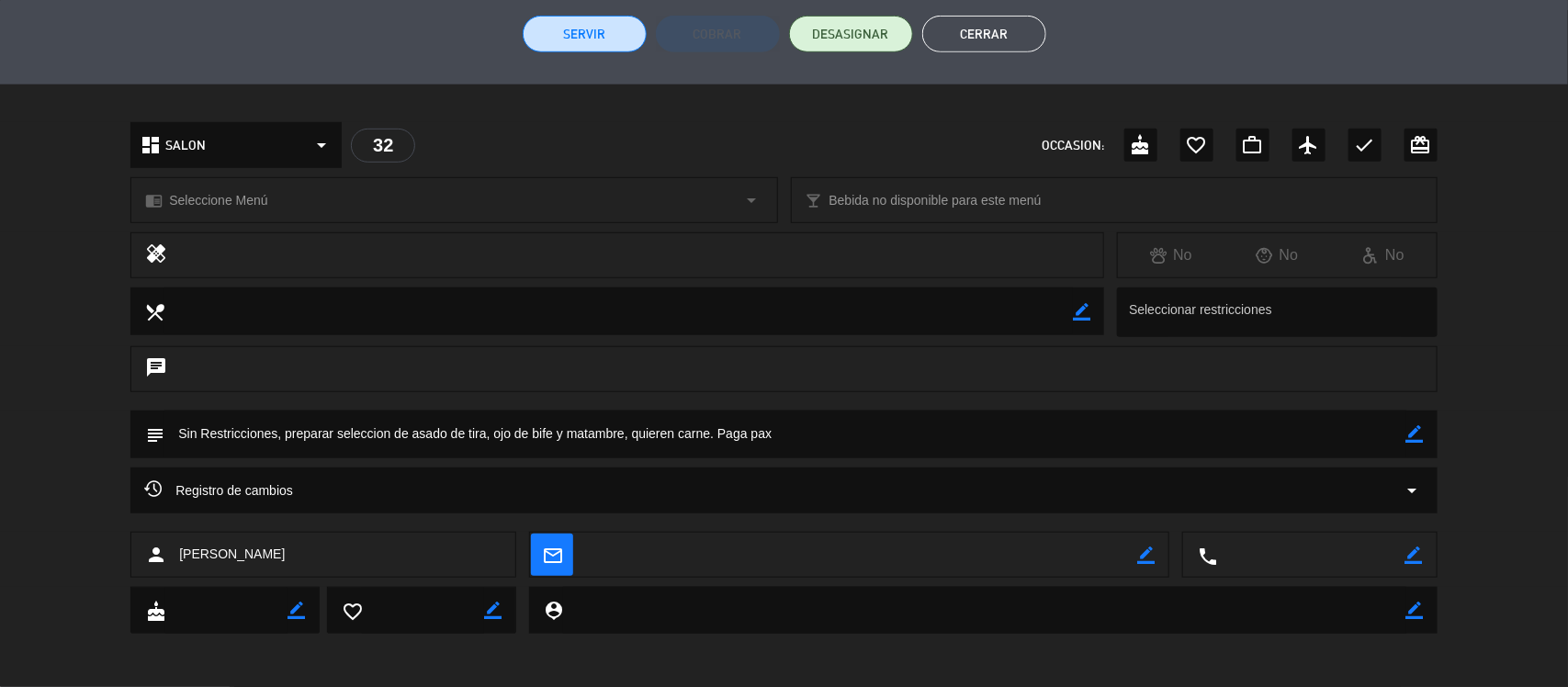
drag, startPoint x: 790, startPoint y: 437, endPoint x: 159, endPoint y: 474, distance: 632.1
click at [159, 474] on div "calendar_today mié. 13, ago. 12:30 10 [PERSON_NAME] border_color phone mail_out…" at bounding box center [784, 344] width 1568 height 687
click at [984, 30] on button "Cerrar" at bounding box center [984, 34] width 124 height 37
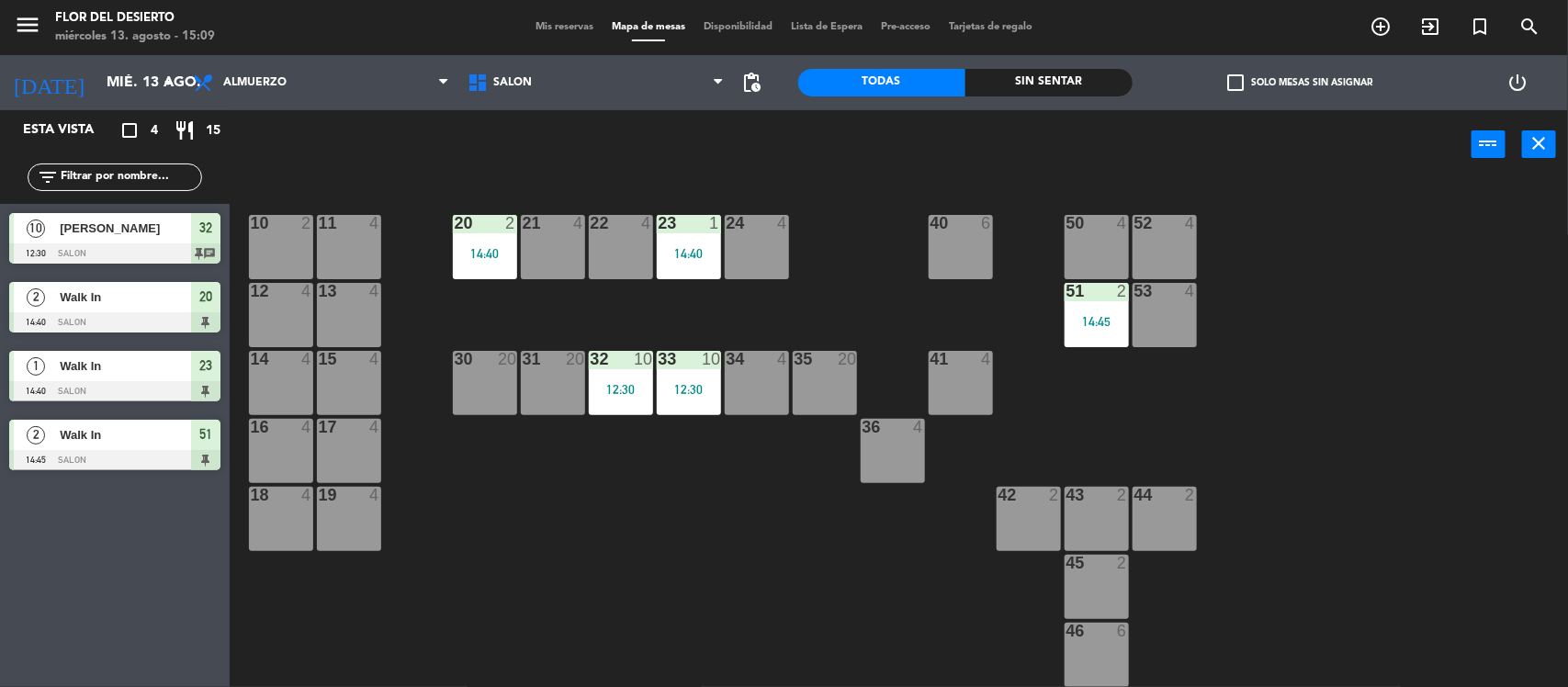
click at [773, 499] on div "10 2 11 4 20 2 14:40 21 4 22 4 23 1 14:40 24 4 40 6 50 4 52 4 12 4 13 4 51 2 14…" at bounding box center [907, 437] width 1323 height 508
click at [560, 28] on span "Mis reservas" at bounding box center [564, 27] width 77 height 10
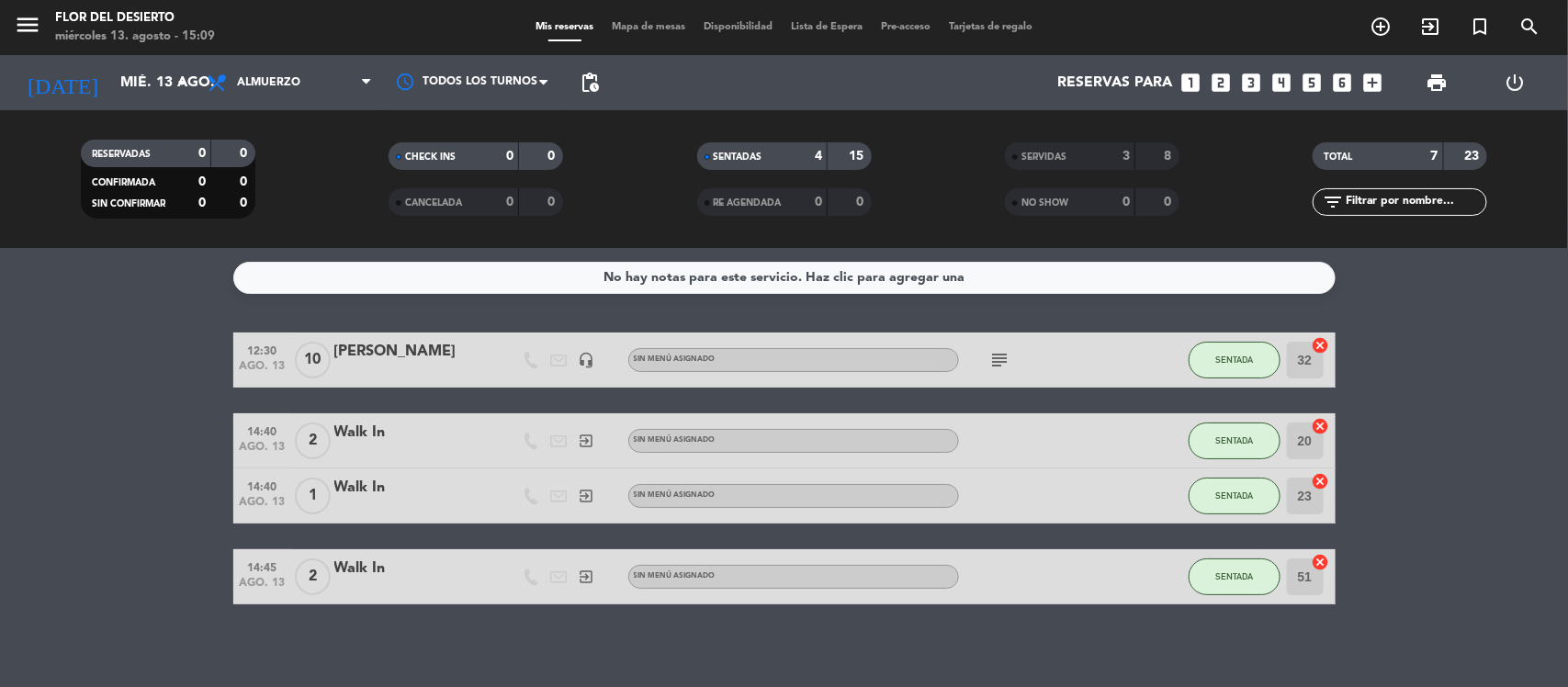
click at [631, 28] on span "Mapa de mesas" at bounding box center [648, 27] width 92 height 10
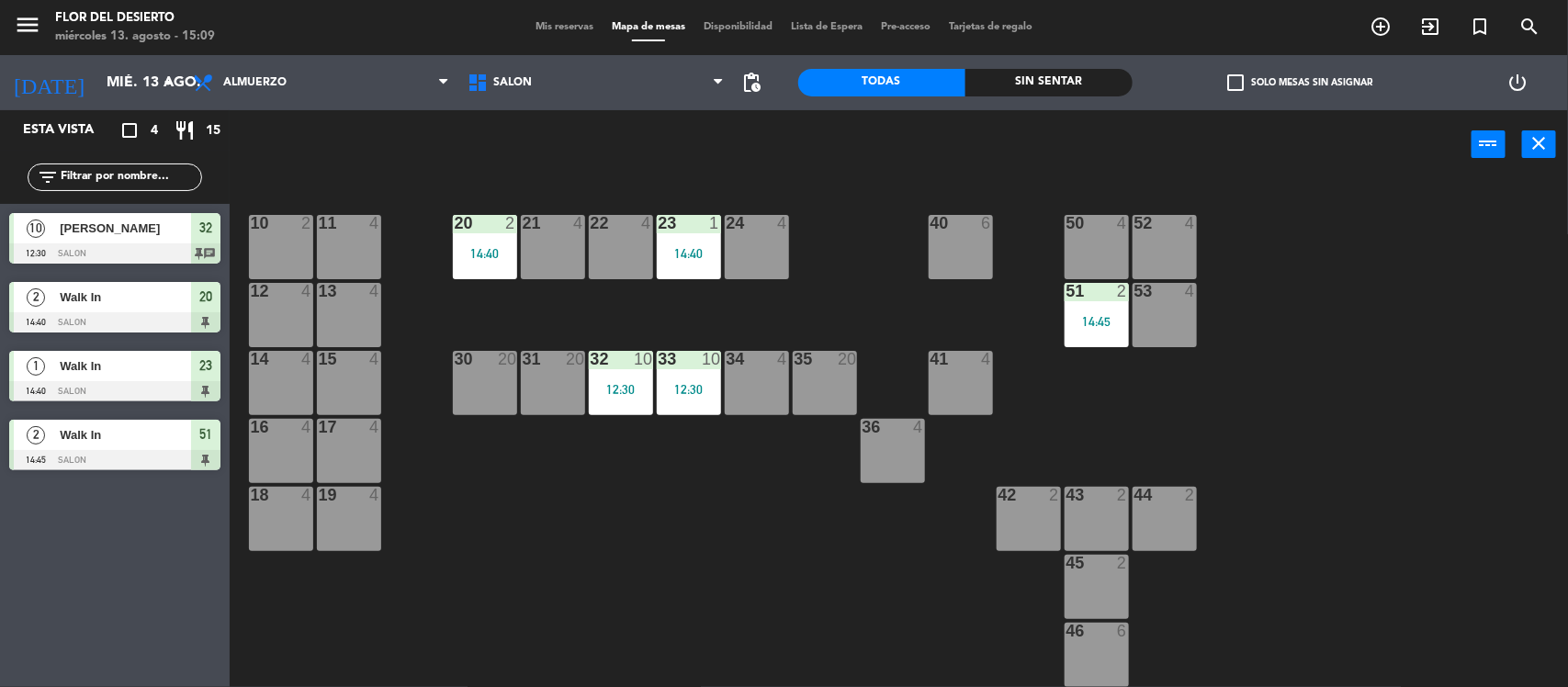
click at [1141, 320] on div "53 4" at bounding box center [1165, 315] width 64 height 64
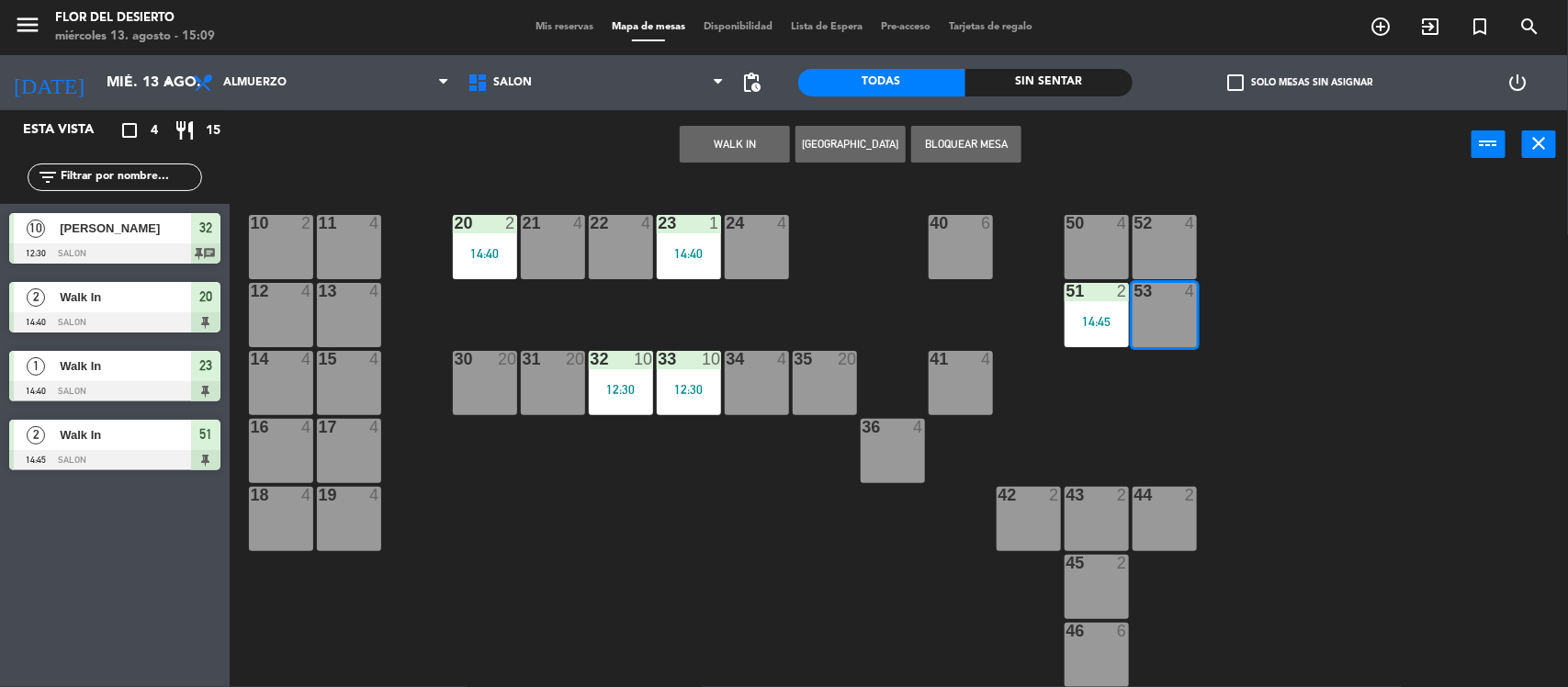
click at [726, 127] on button "WALK IN" at bounding box center [735, 145] width 111 height 37
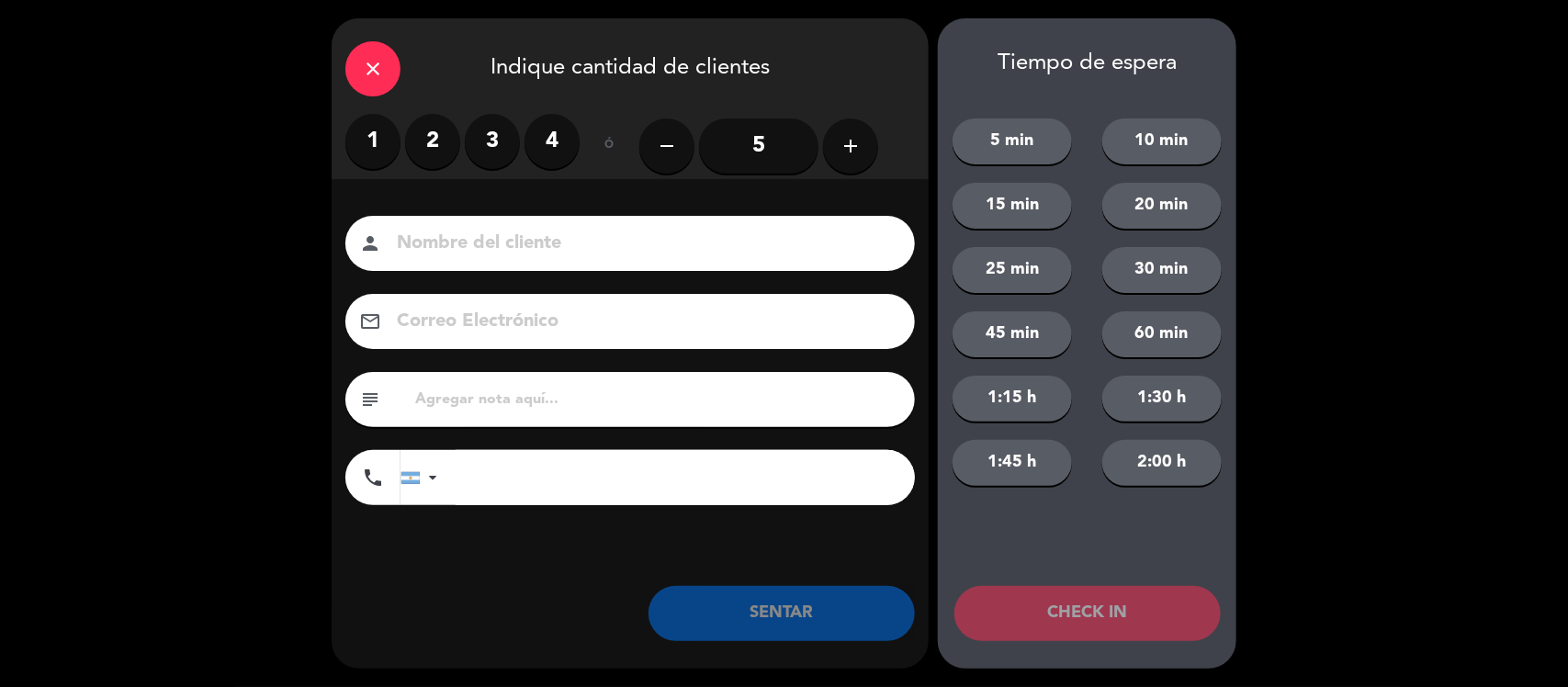
click at [377, 93] on div "close" at bounding box center [372, 69] width 55 height 55
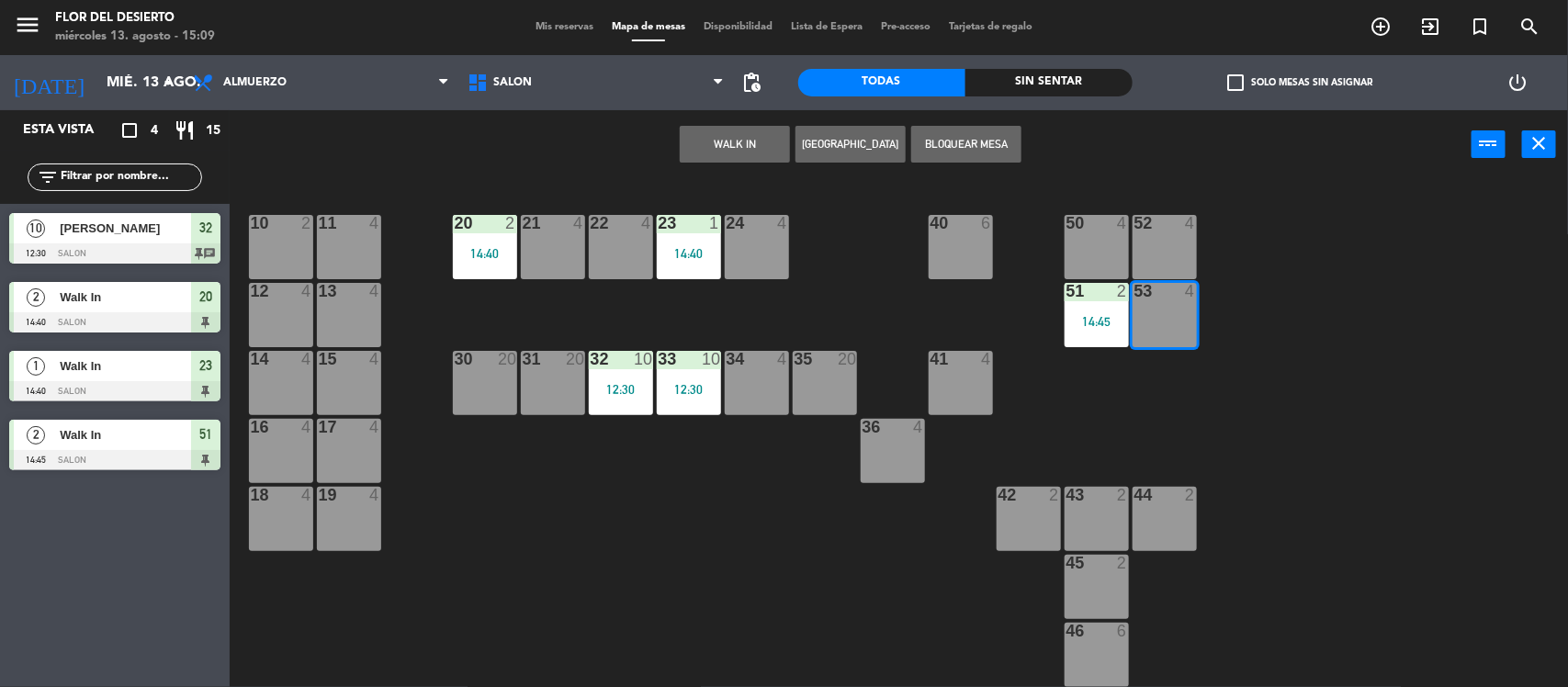
click at [538, 19] on div "Mis reservas Mapa de mesas Disponibilidad Lista de Espera Pre-acceso Tarjetas d…" at bounding box center [784, 27] width 515 height 16
click at [543, 23] on span "Mis reservas" at bounding box center [564, 27] width 77 height 10
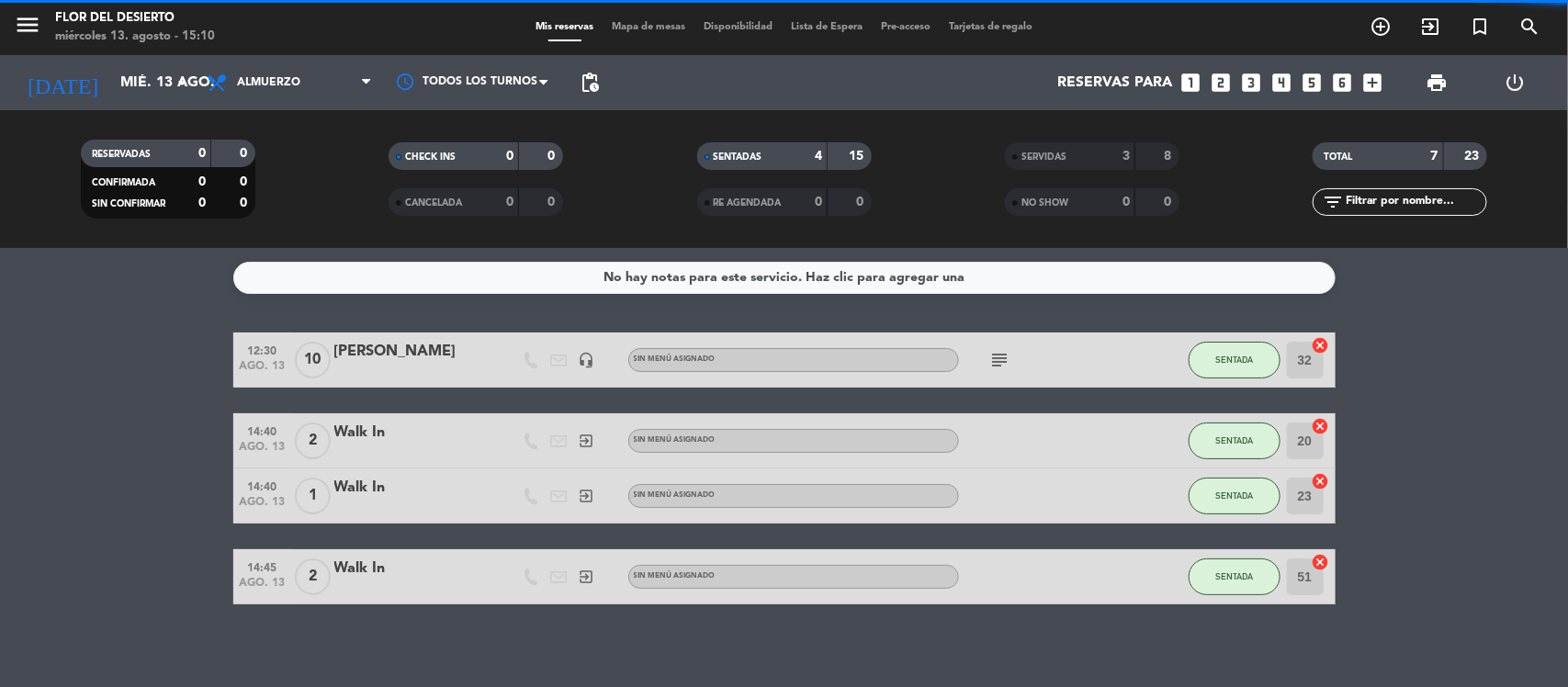
click at [659, 22] on span "Mapa de mesas" at bounding box center [648, 27] width 92 height 10
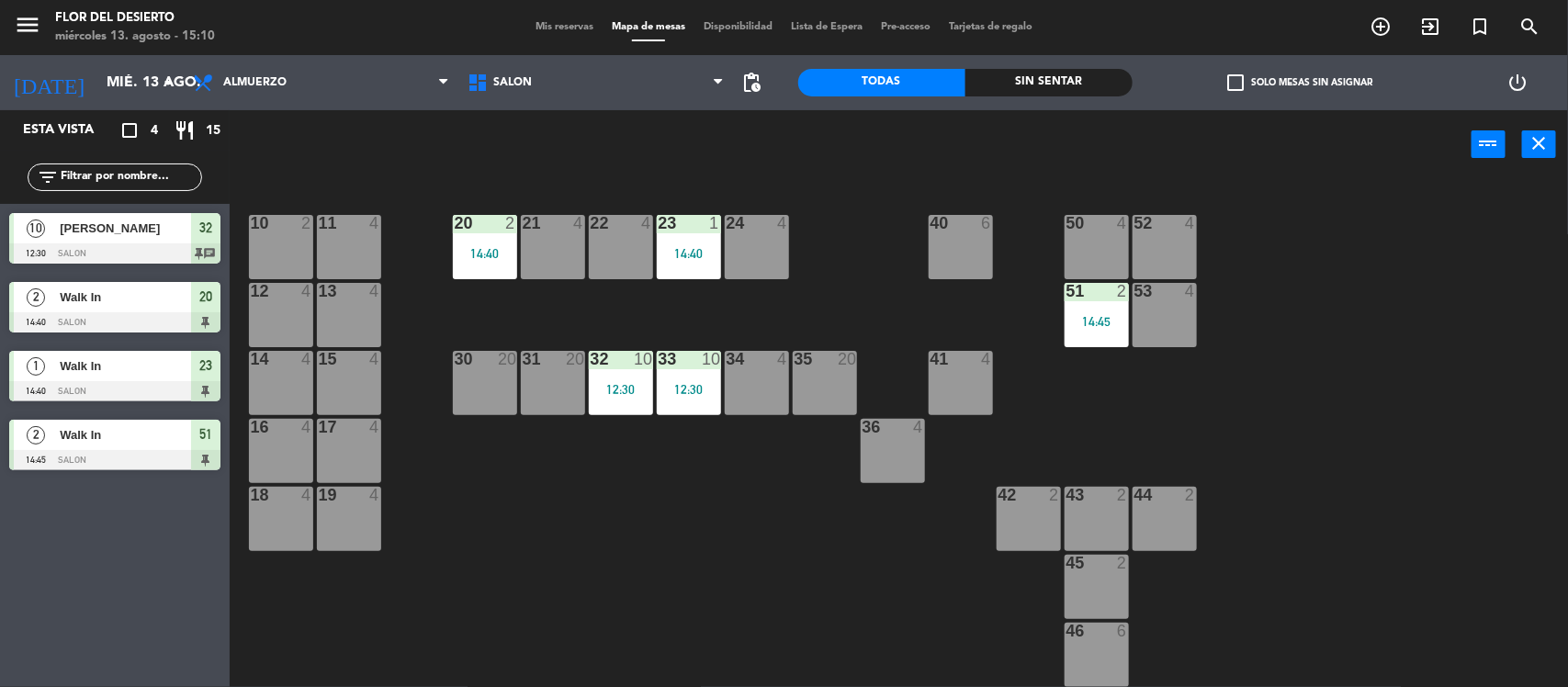
click at [1181, 297] on div "4" at bounding box center [1194, 291] width 30 height 16
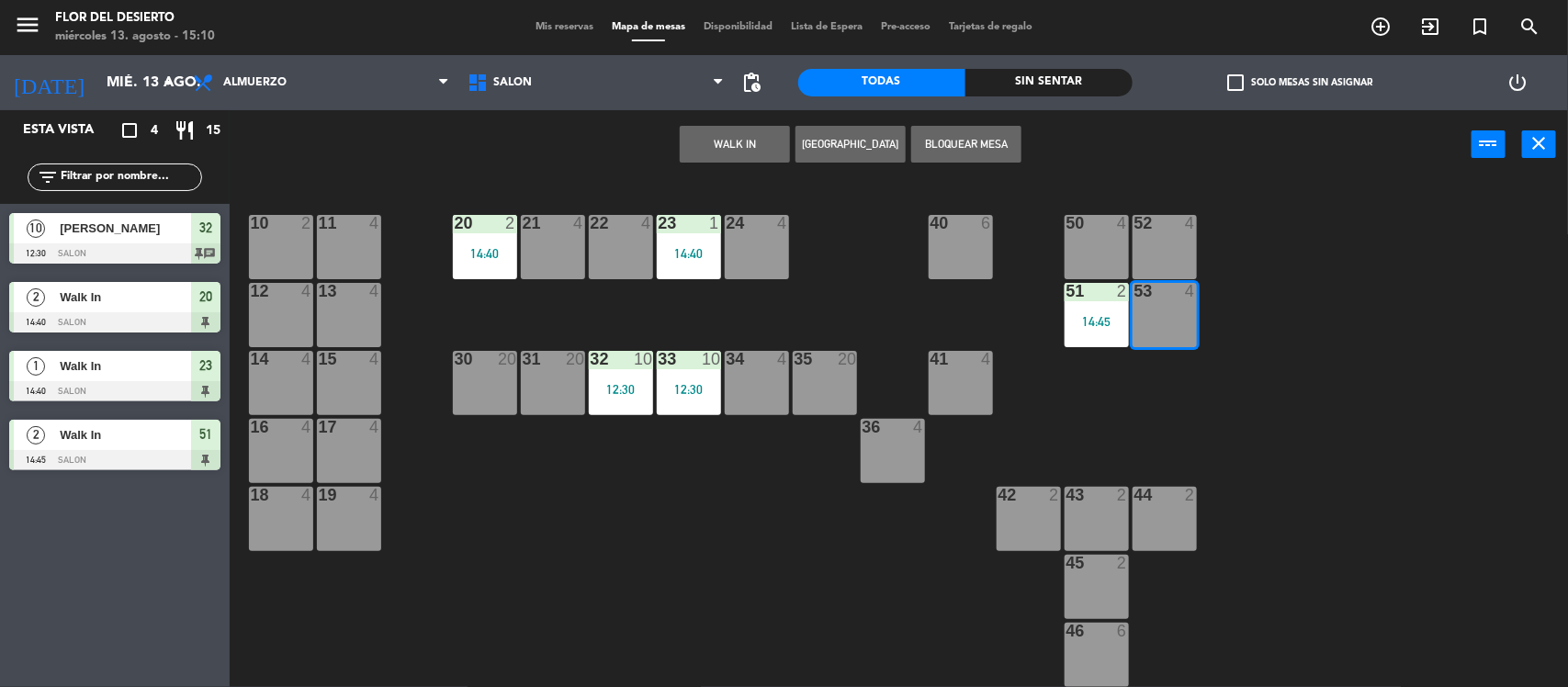
click at [708, 151] on button "WALK IN" at bounding box center [735, 145] width 111 height 37
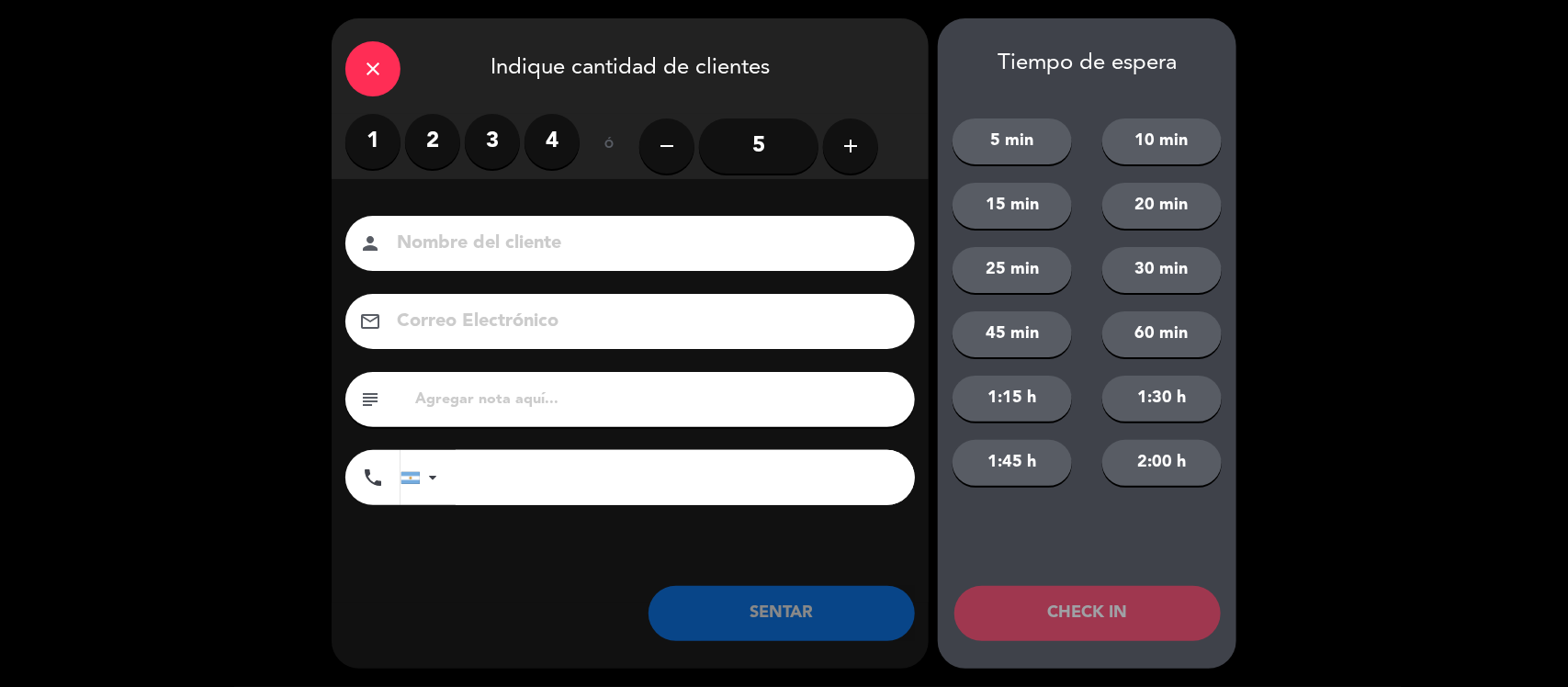
click at [383, 70] on icon "close" at bounding box center [372, 69] width 22 height 22
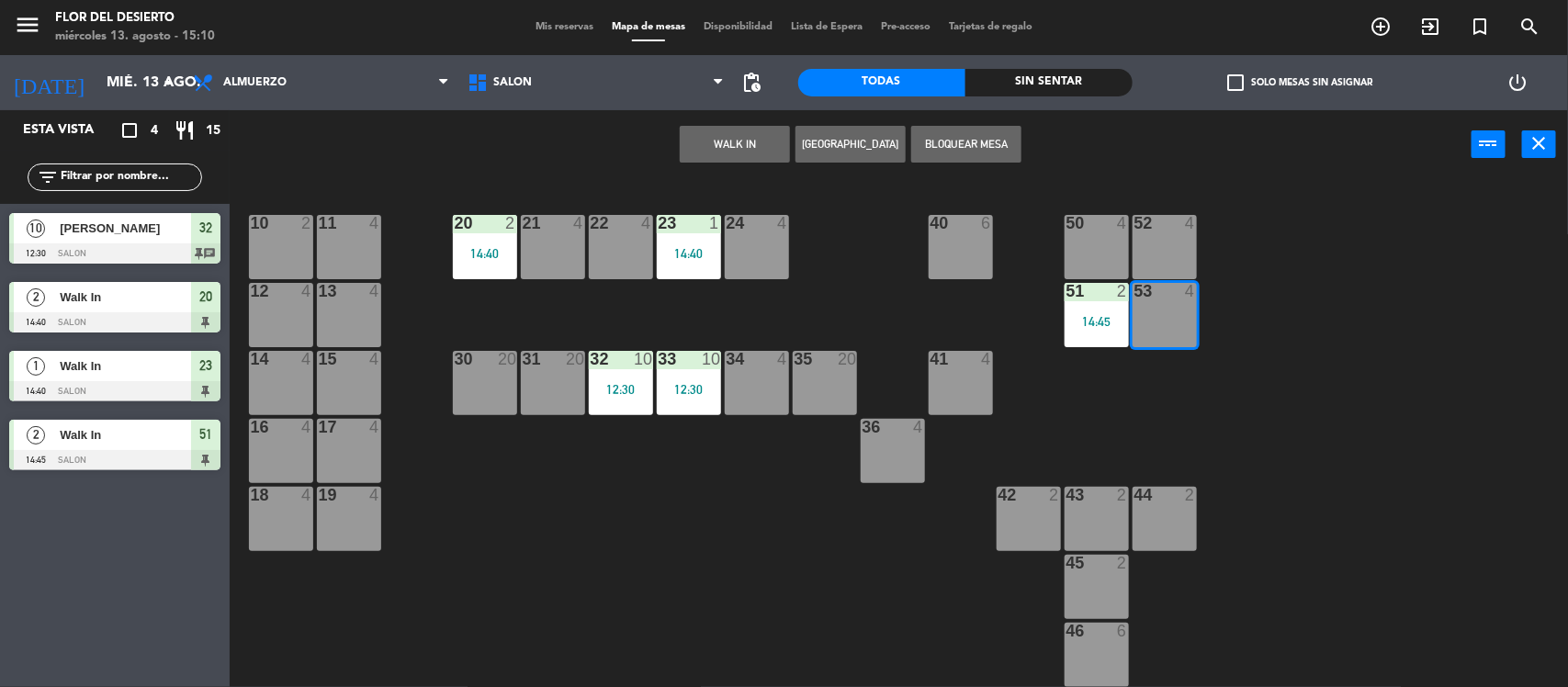
click at [586, 245] on div "10 2 11 4 20 2 14:40 21 4 22 4 23 1 14:40 24 4 40 6 50 4 52 4 12 4 13 4 51 2 14…" at bounding box center [907, 437] width 1323 height 508
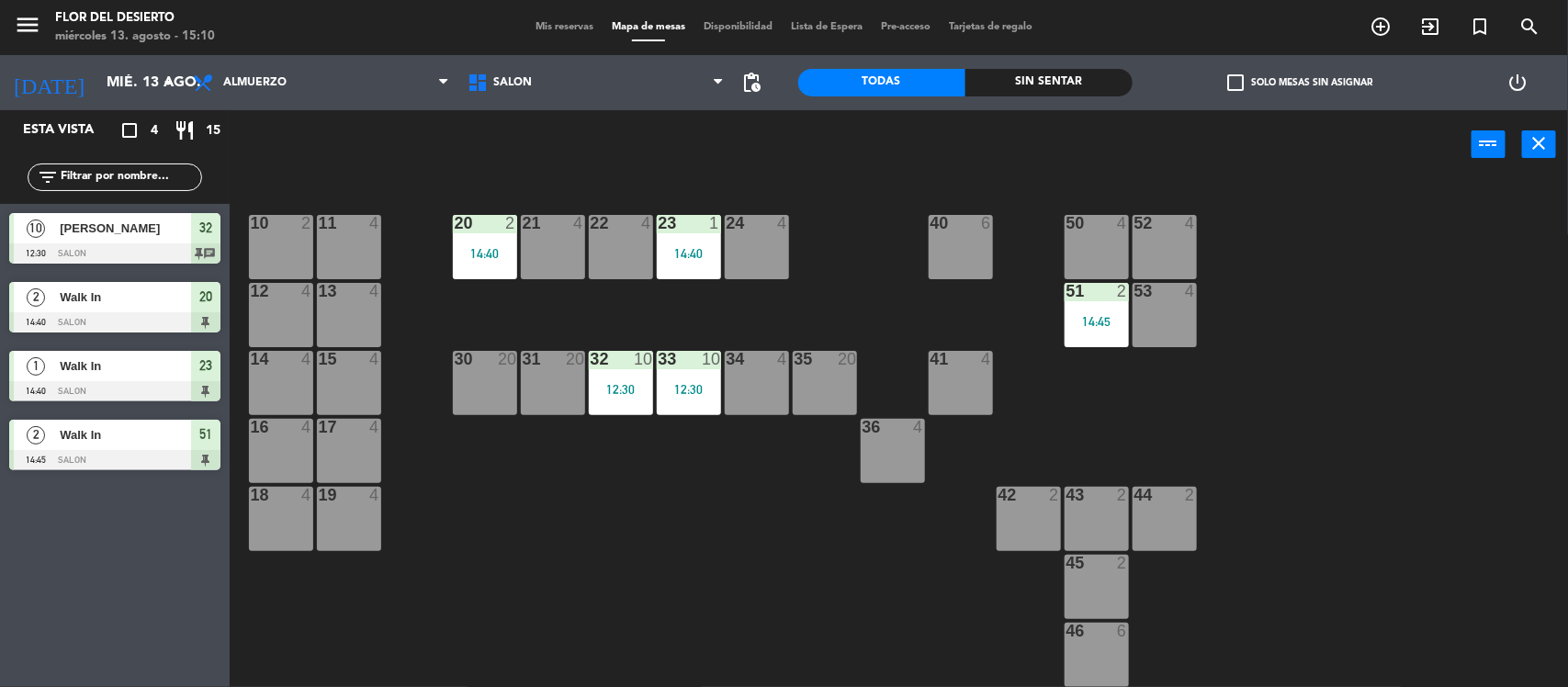
click at [612, 241] on div "22 4" at bounding box center [621, 247] width 64 height 64
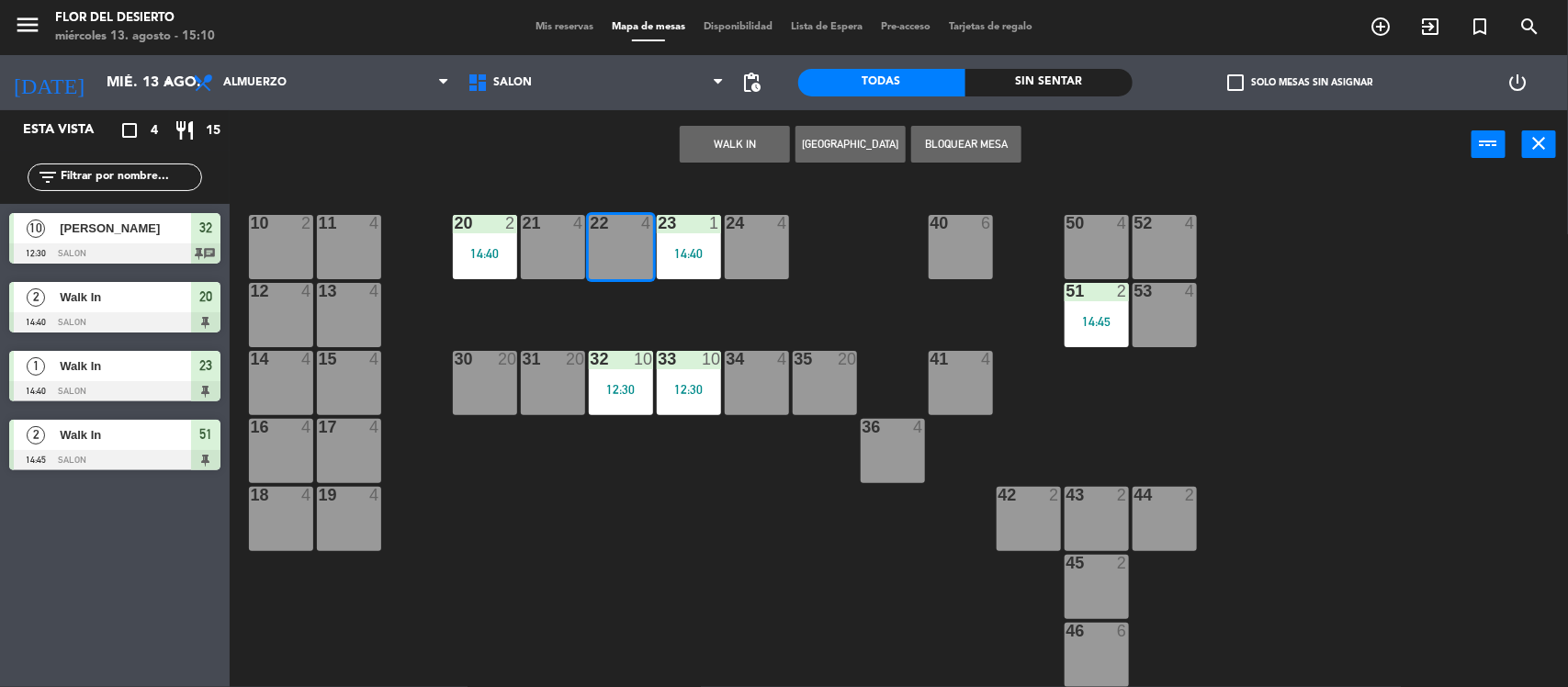
click at [695, 136] on button "WALK IN" at bounding box center [735, 145] width 111 height 37
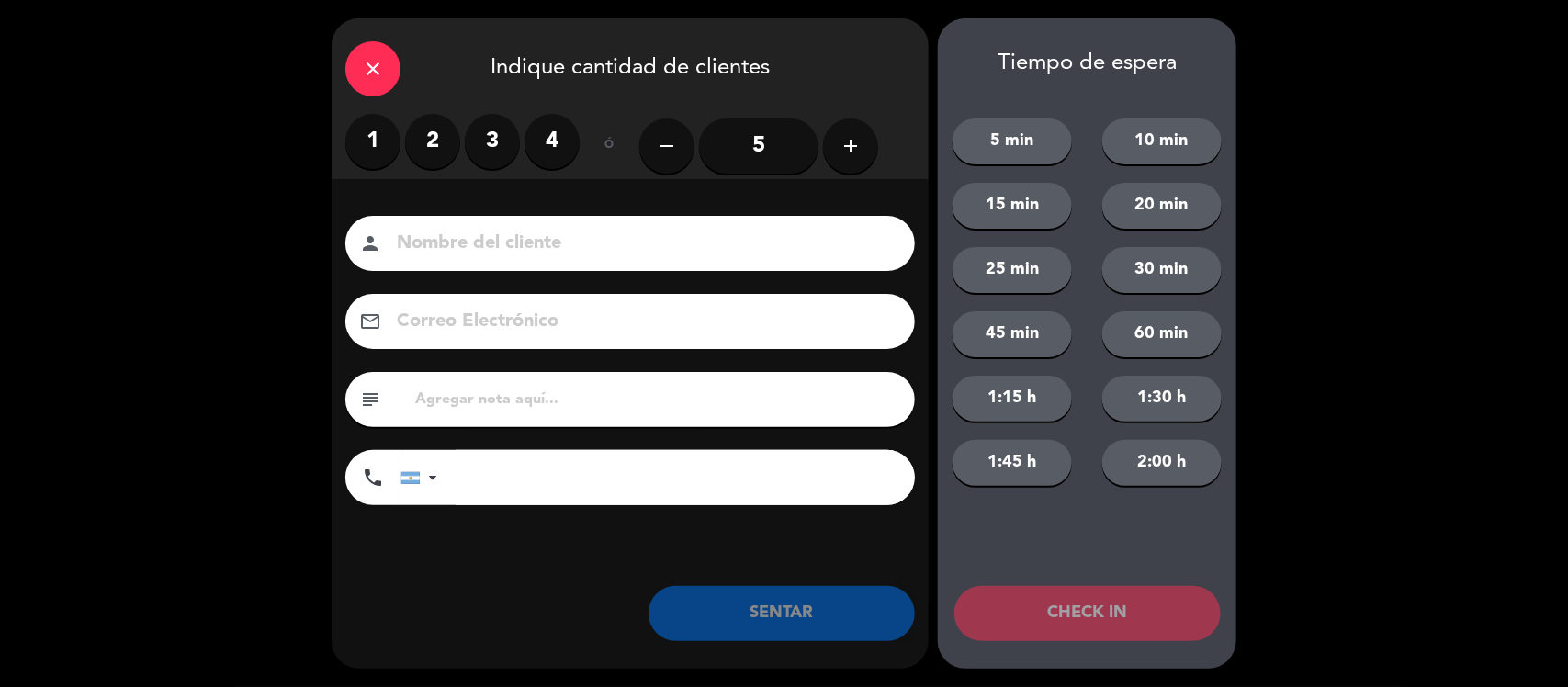
drag, startPoint x: 495, startPoint y: 148, endPoint x: 582, endPoint y: 354, distance: 223.6
click at [495, 151] on label "3" at bounding box center [492, 141] width 55 height 55
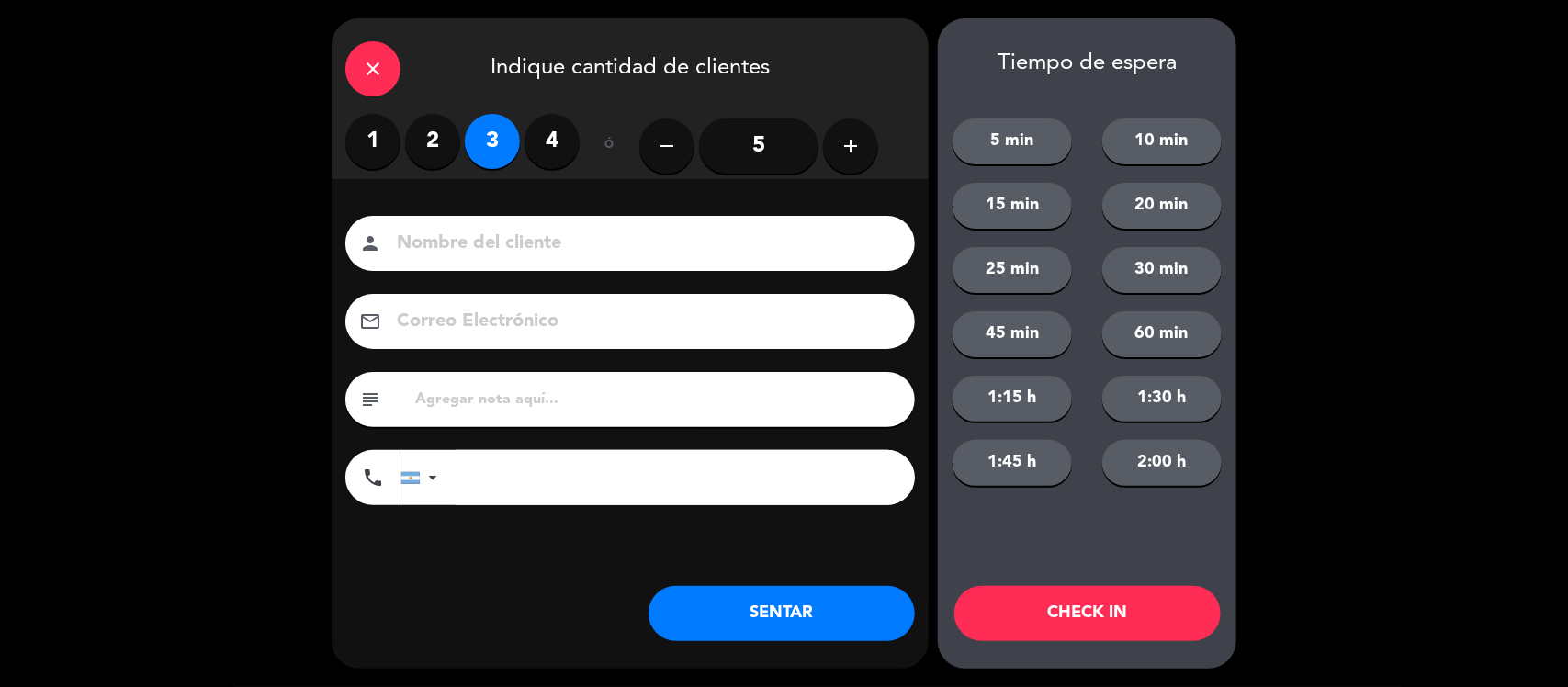
drag, startPoint x: 714, startPoint y: 594, endPoint x: 710, endPoint y: 581, distance: 13.6
click at [714, 595] on button "SENTAR" at bounding box center [782, 613] width 267 height 55
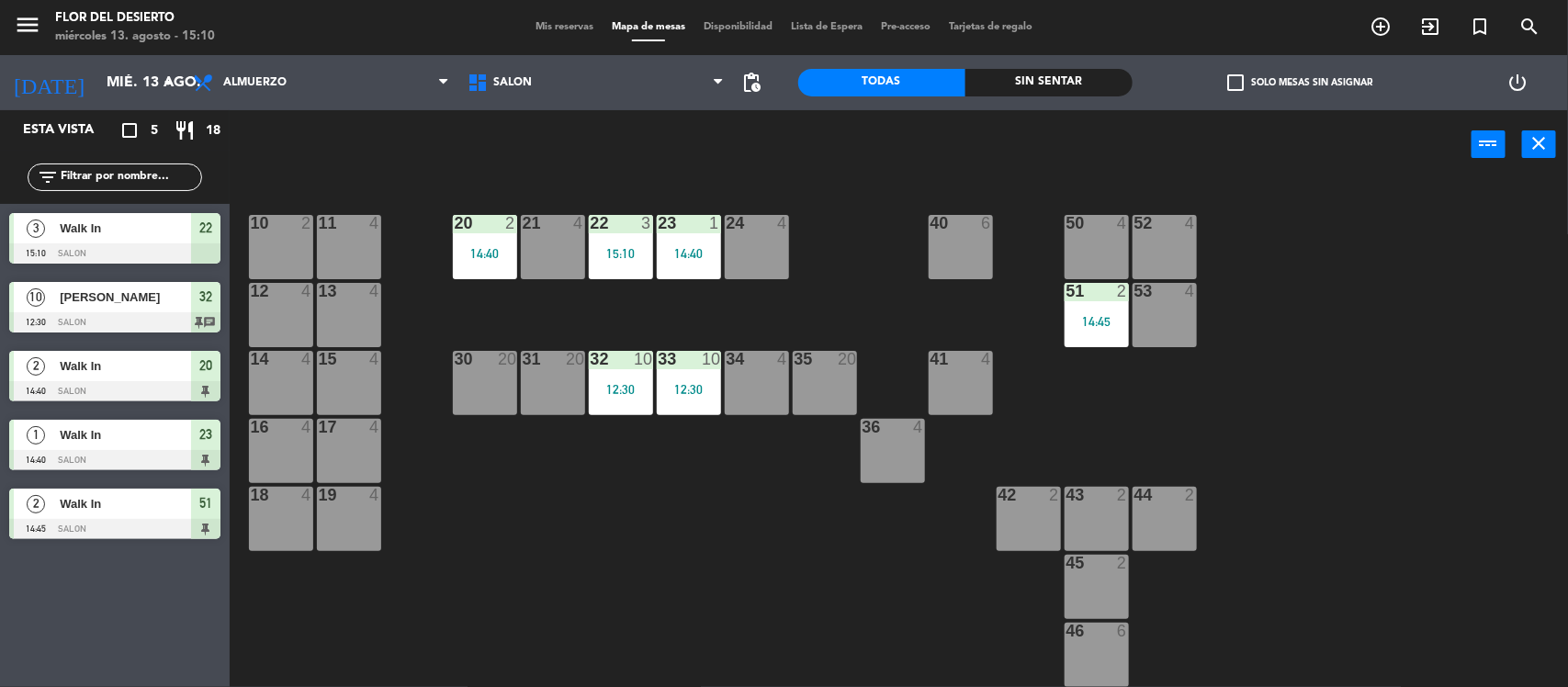
click at [668, 235] on div "23 1 14:40" at bounding box center [688, 247] width 64 height 64
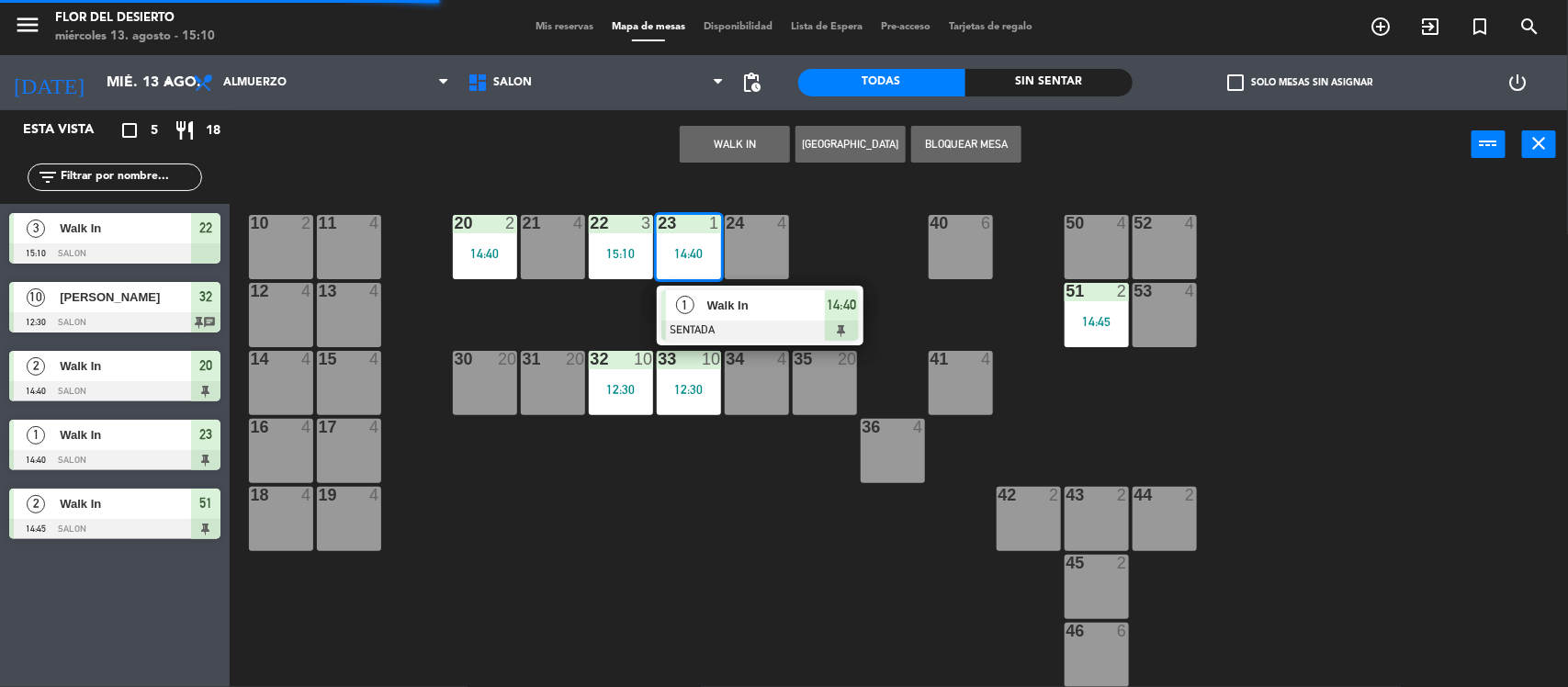
click at [606, 319] on div "10 2 11 4 20 2 14:40 21 4 22 3 15:10 23 1 14:40 1 Walk In SENTADA 14:40 24 4 40…" at bounding box center [907, 437] width 1323 height 508
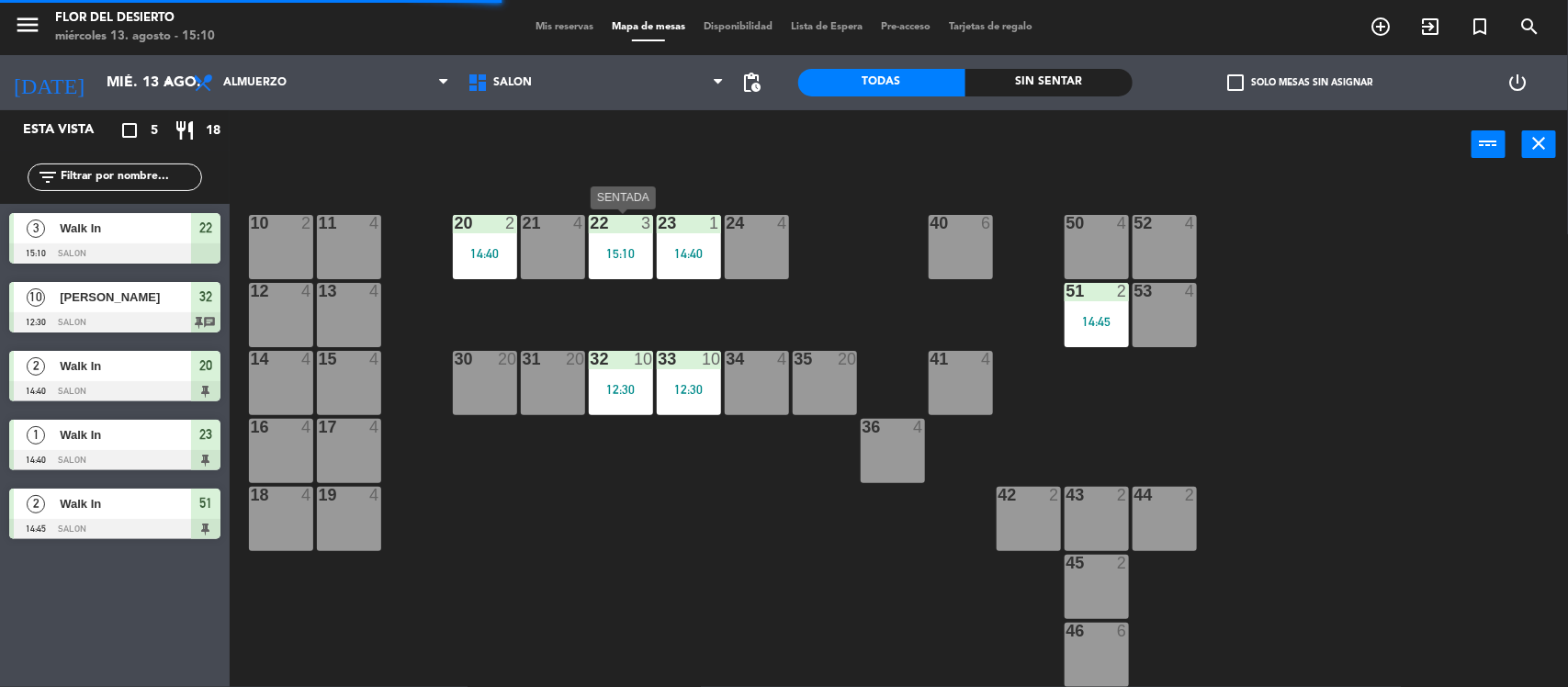
click at [608, 240] on div "22 3 15:10" at bounding box center [621, 247] width 64 height 64
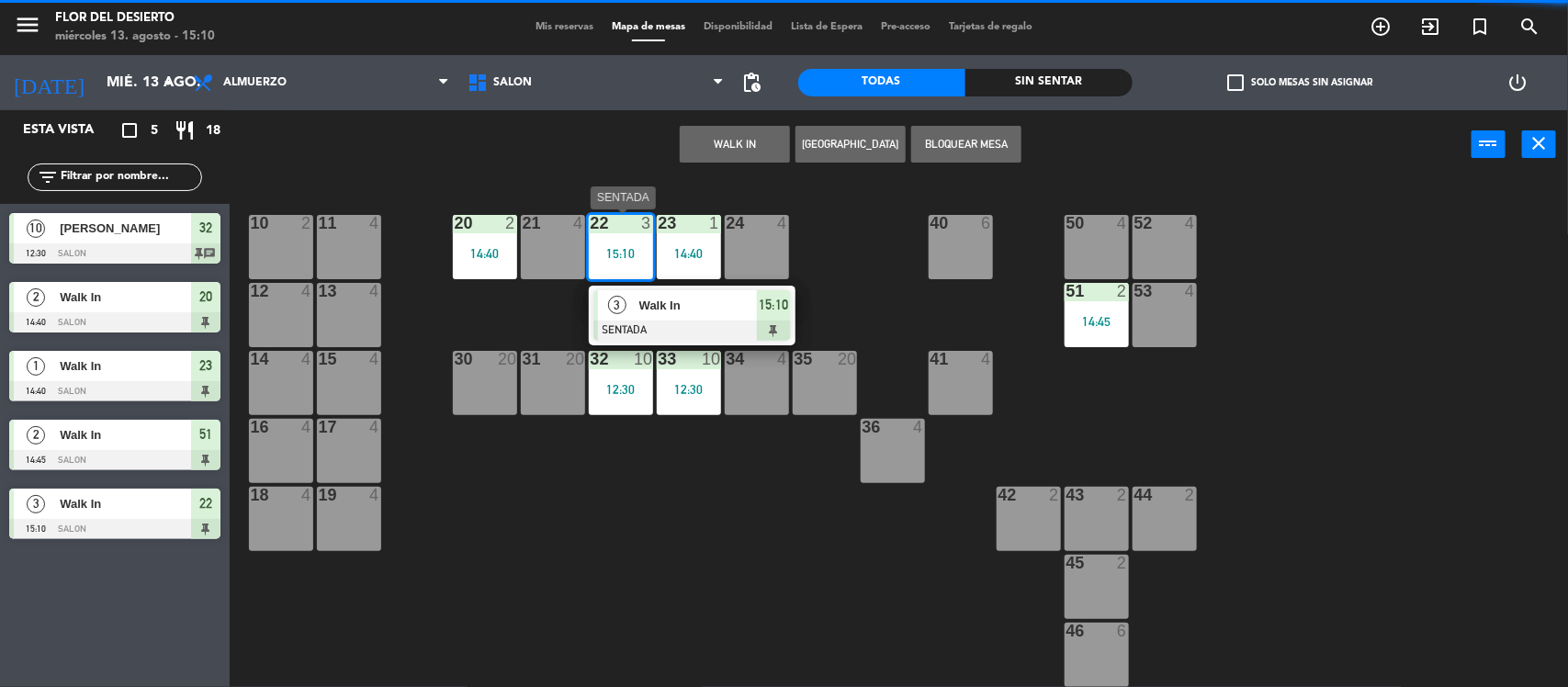
click at [650, 309] on span "Walk In" at bounding box center [697, 306] width 117 height 19
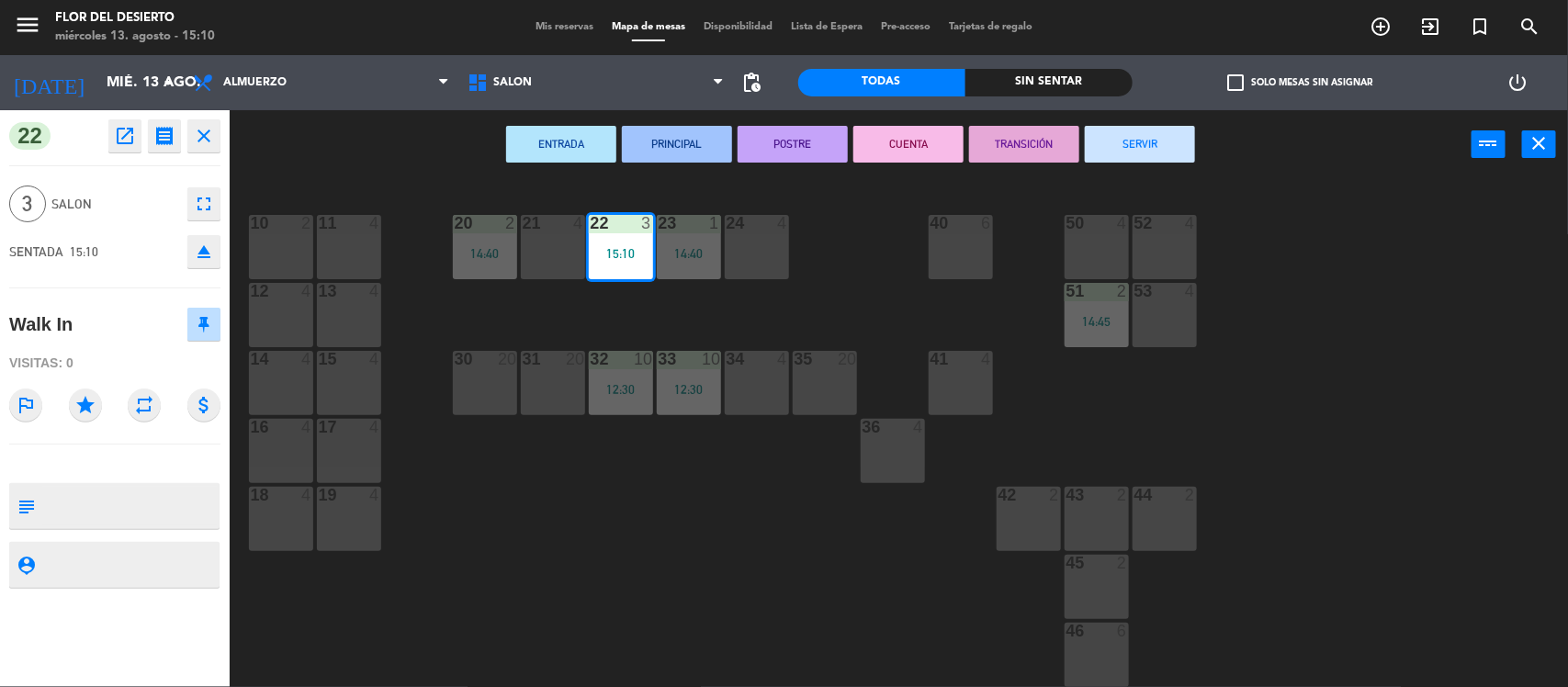
click at [1157, 145] on button "SERVIR" at bounding box center [1140, 145] width 111 height 37
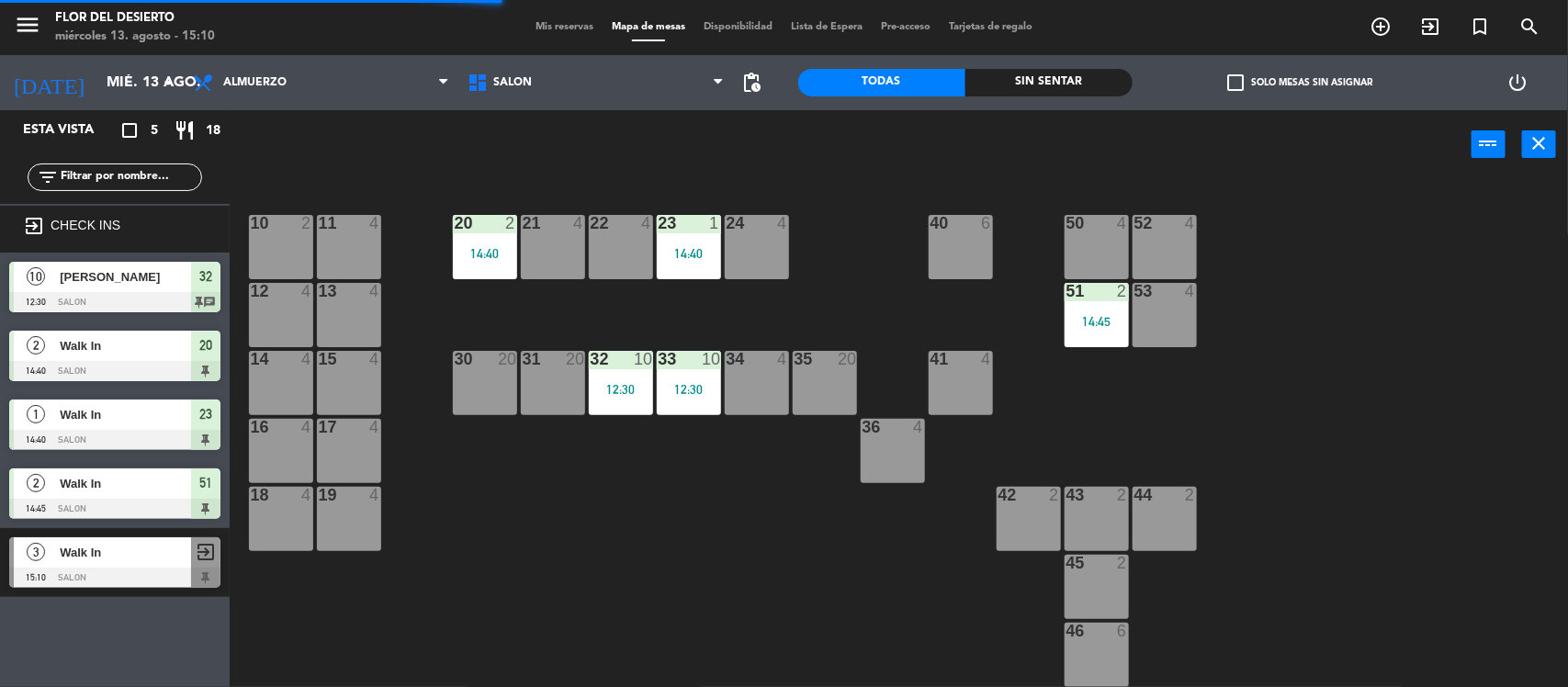
click at [571, 30] on span "Mis reservas" at bounding box center [564, 27] width 77 height 10
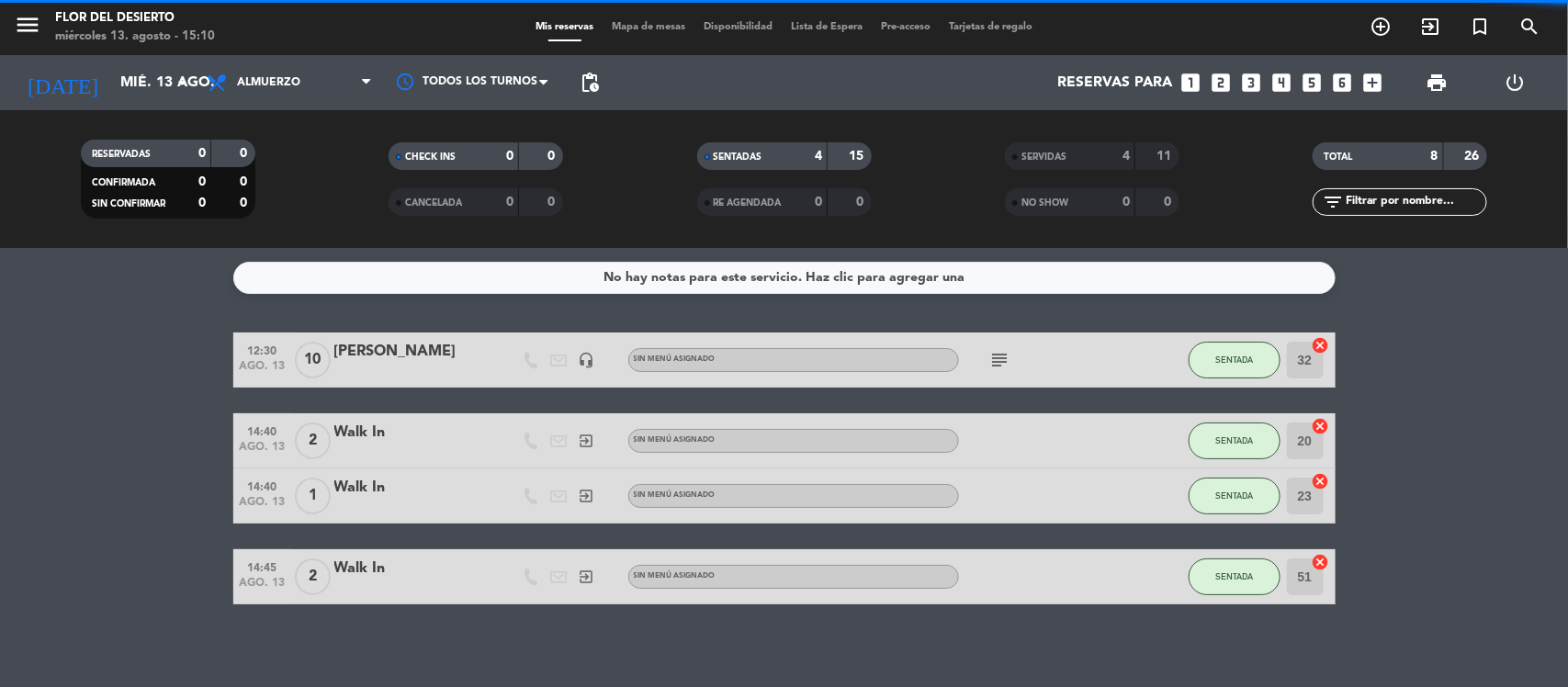
click at [648, 27] on span "Mapa de mesas" at bounding box center [648, 27] width 92 height 10
